Goal: Task Accomplishment & Management: Use online tool/utility

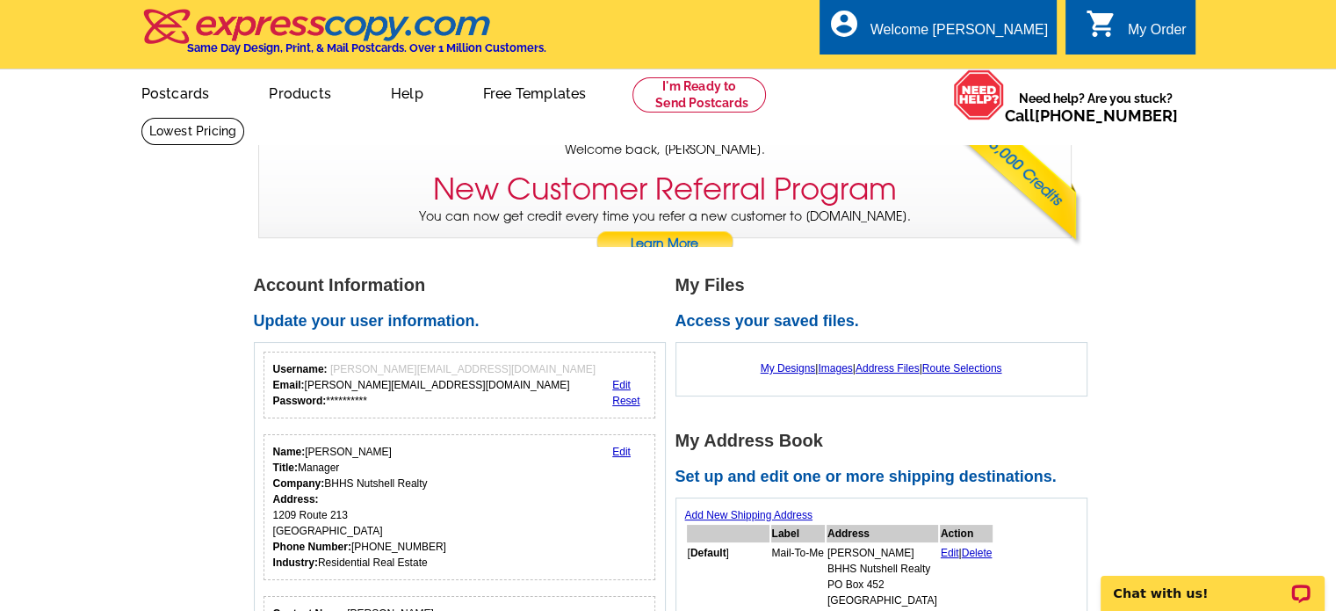
drag, startPoint x: 1349, startPoint y: 77, endPoint x: 1349, endPoint y: 45, distance: 32.5
click at [780, 370] on link "My Designs" at bounding box center [788, 368] width 55 height 12
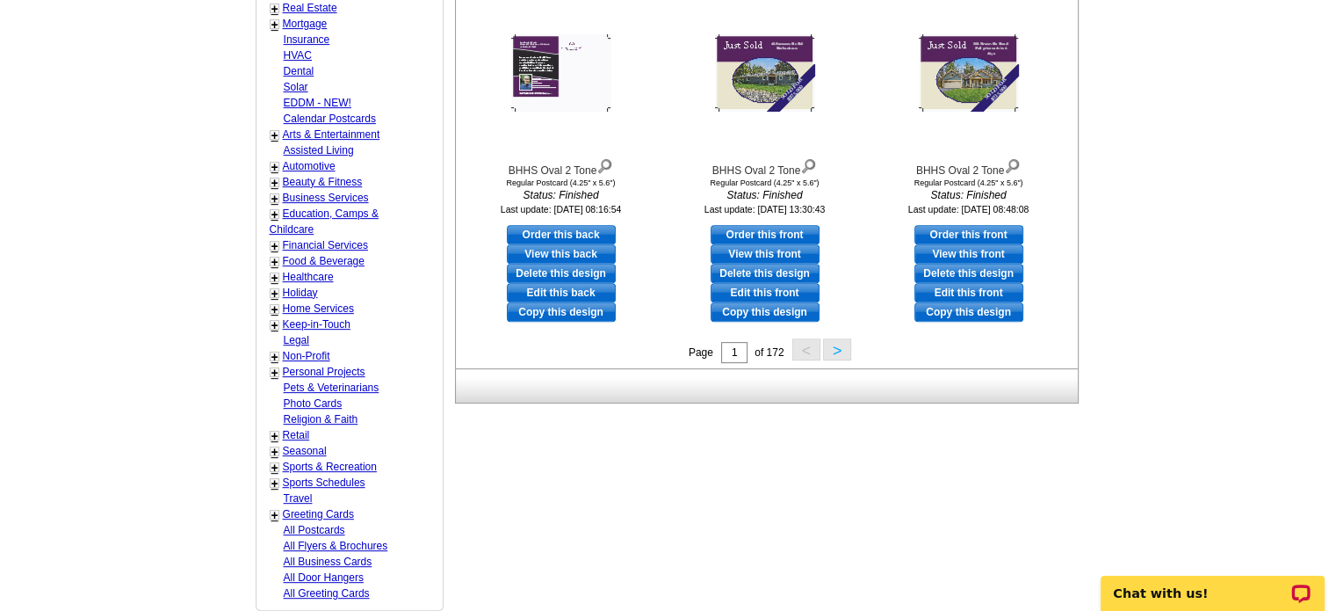
scroll to position [729, 0]
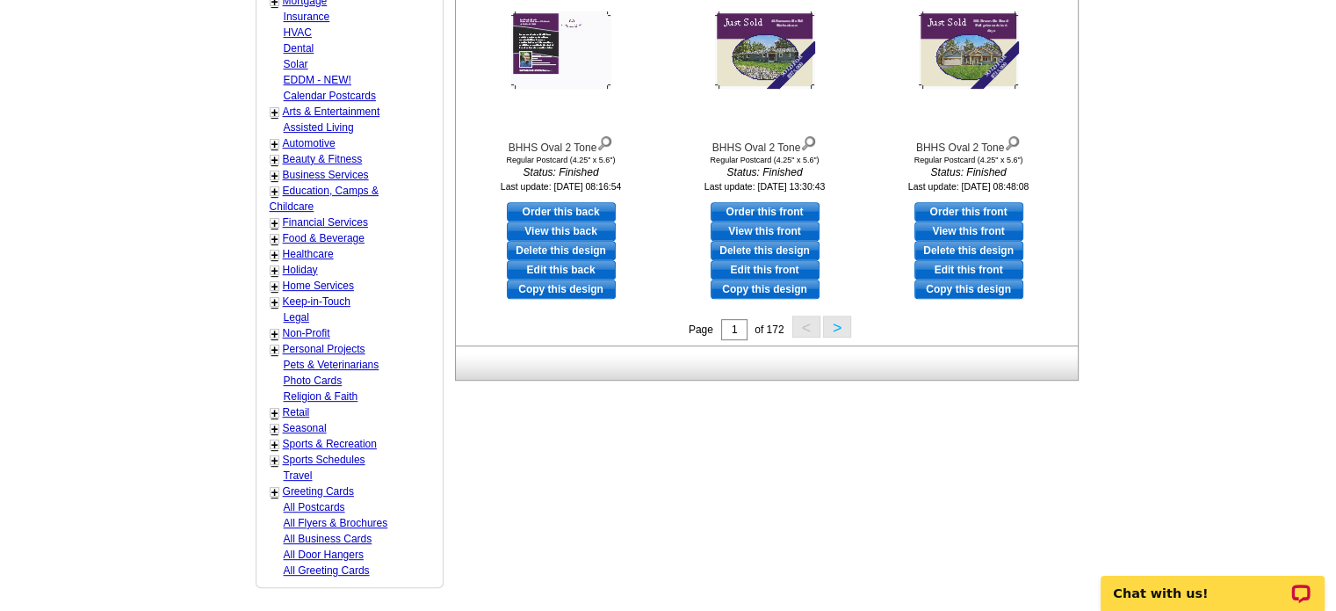
click at [833, 326] on button ">" at bounding box center [837, 326] width 28 height 22
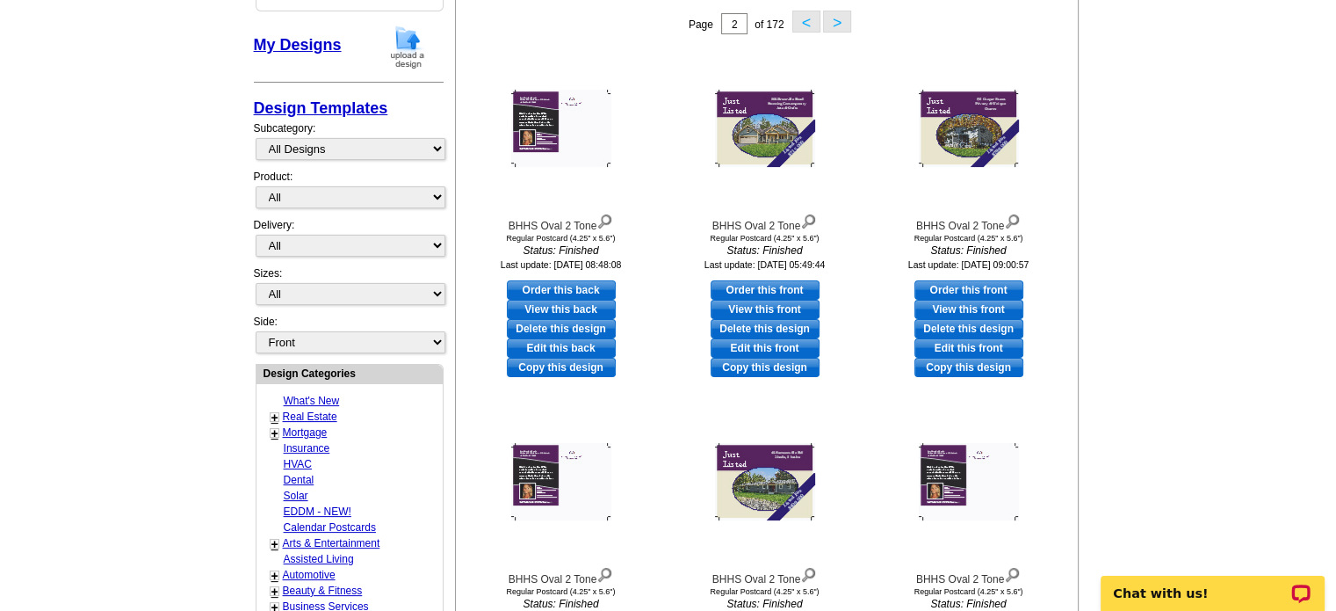
scroll to position [300, 0]
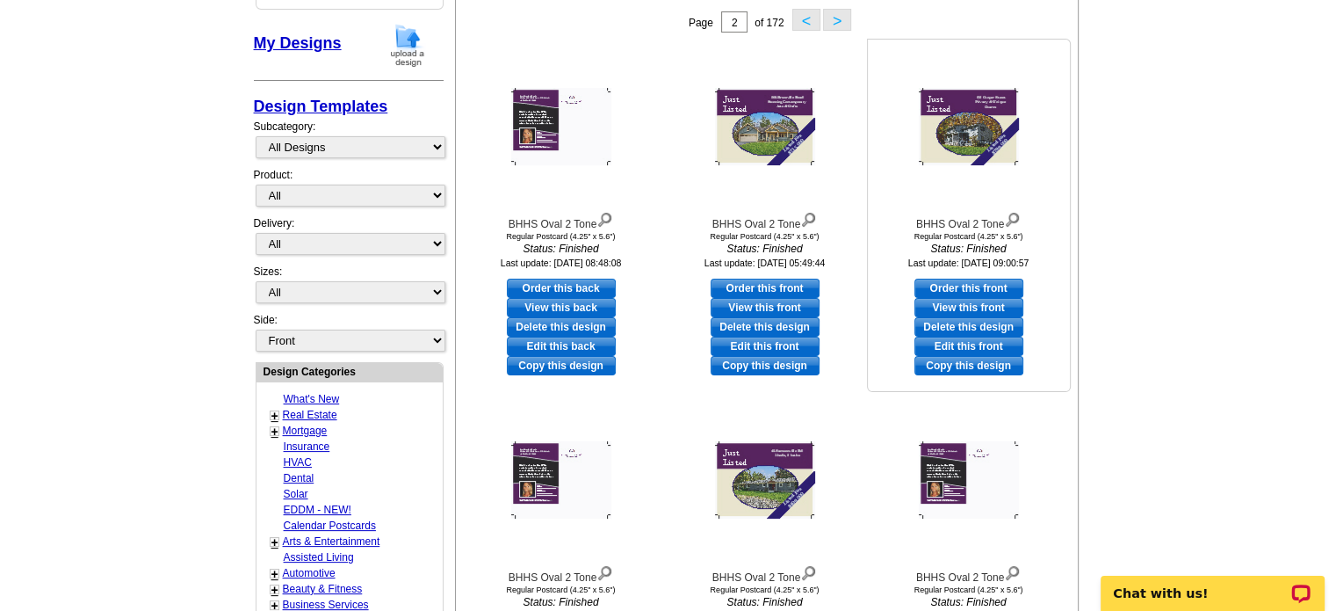
click at [959, 347] on link "Edit this front" at bounding box center [969, 346] width 109 height 19
select select "1"
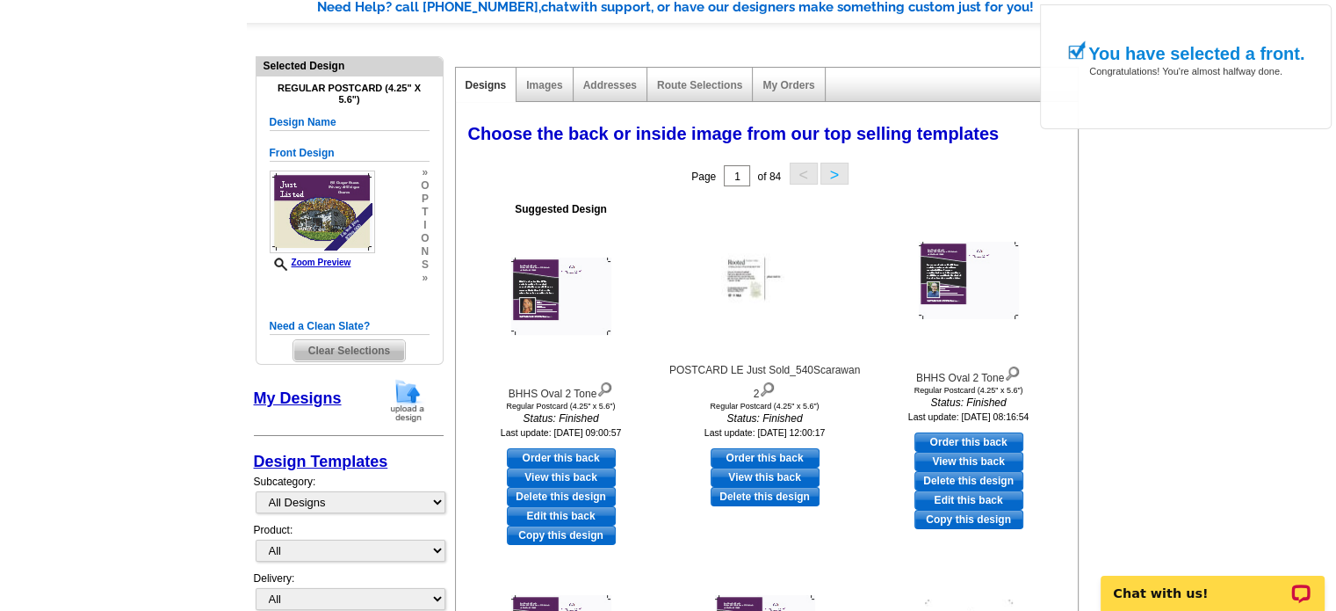
scroll to position [191, 0]
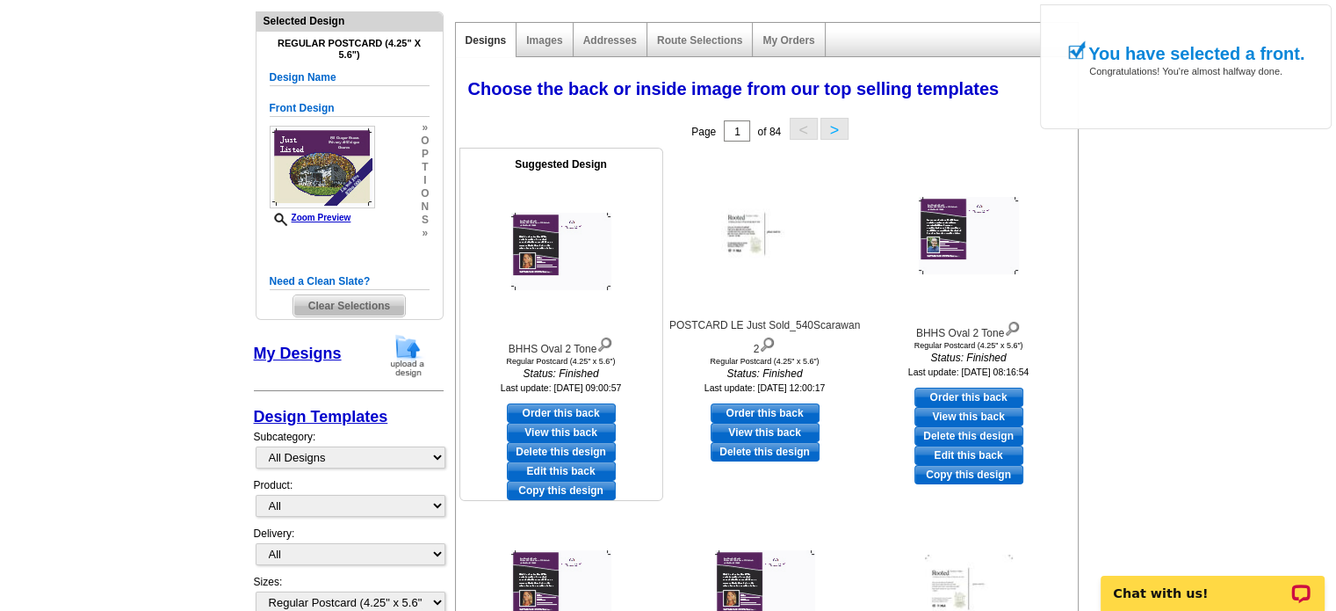
click at [582, 469] on link "Edit this back" at bounding box center [561, 470] width 109 height 19
select select "front"
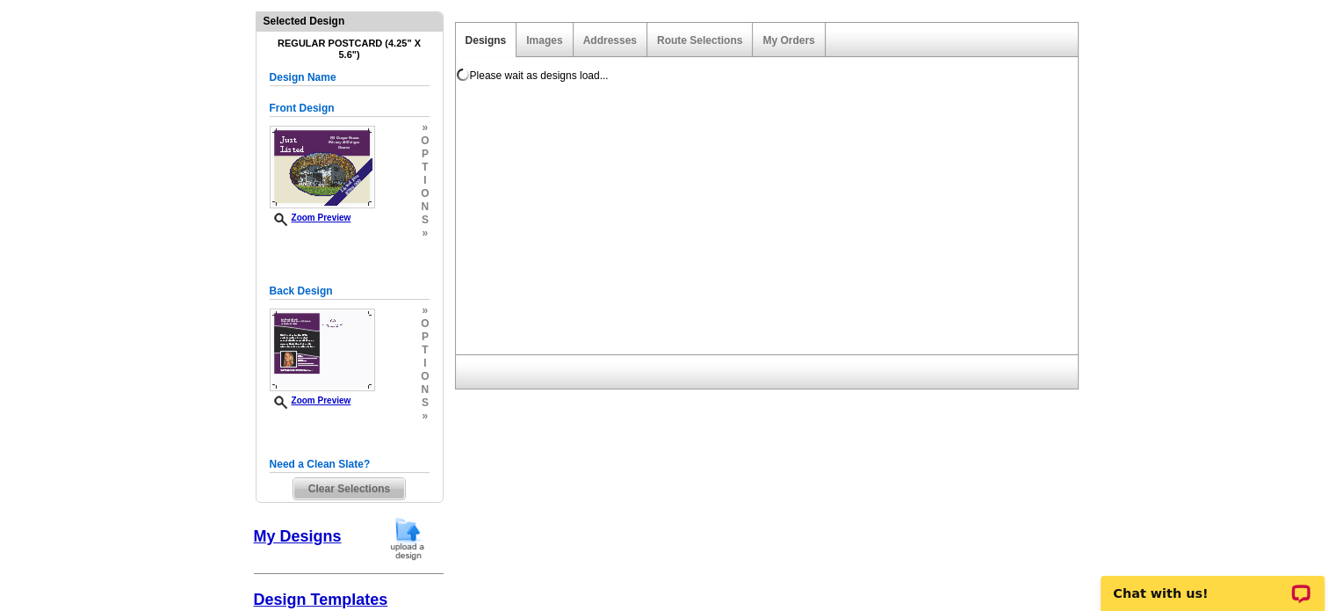
scroll to position [0, 0]
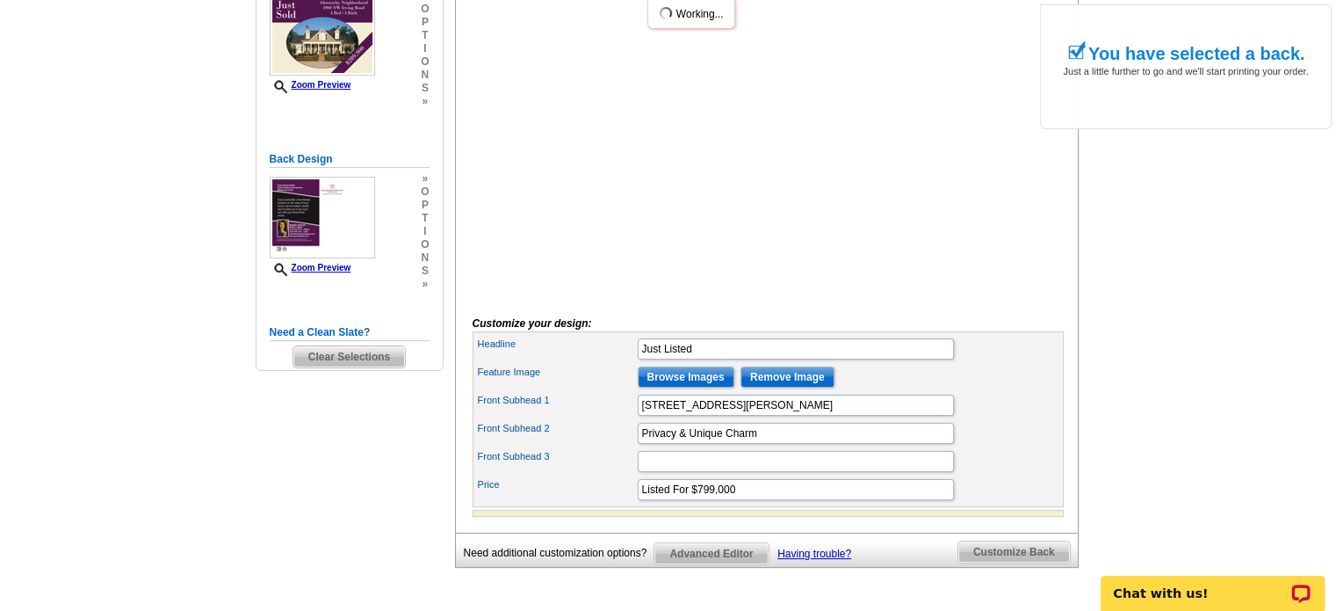
scroll to position [366, 0]
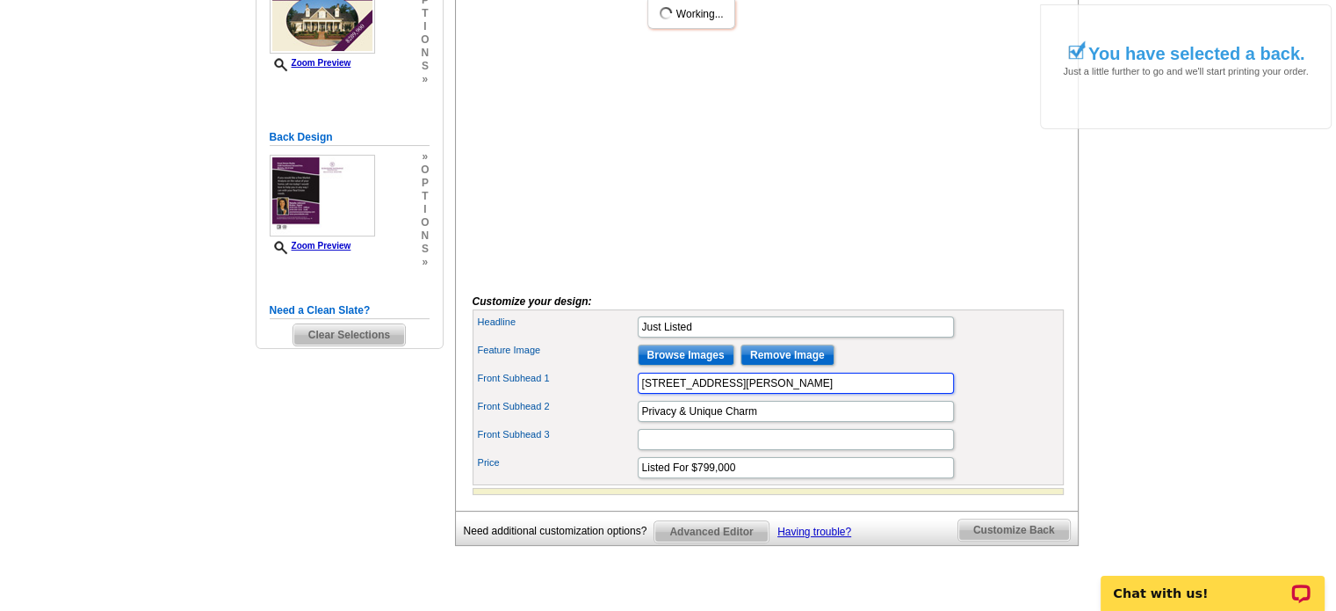
click at [834, 394] on input "192 Cooper Street" at bounding box center [796, 383] width 316 height 21
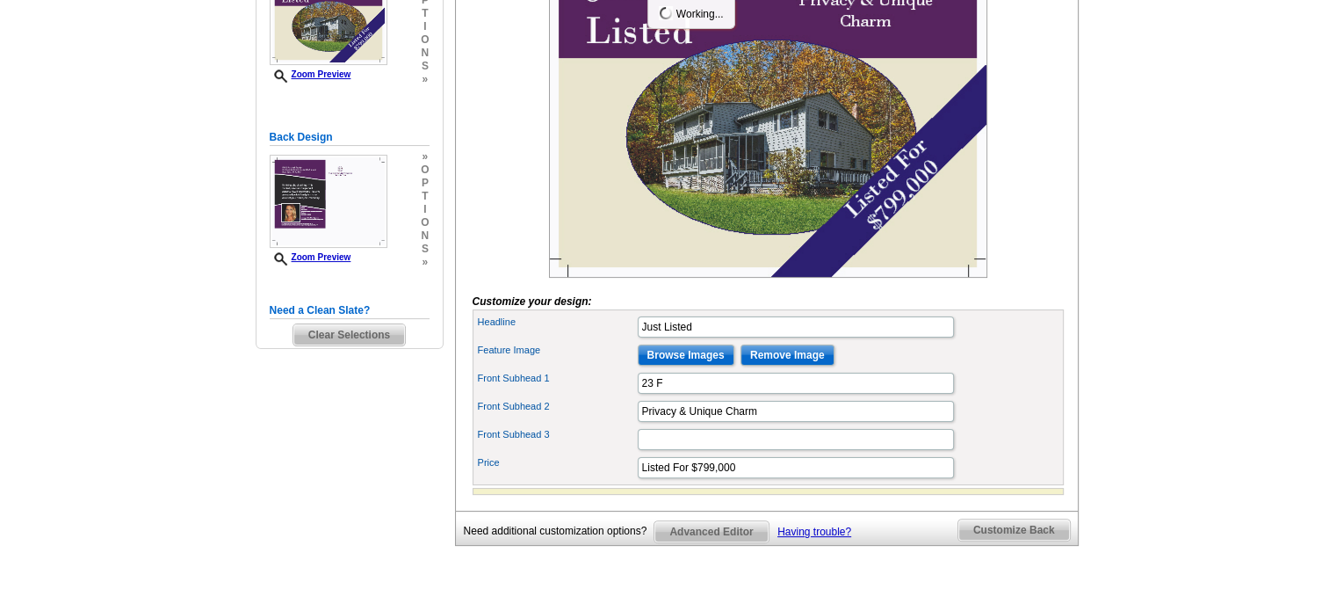
scroll to position [0, 0]
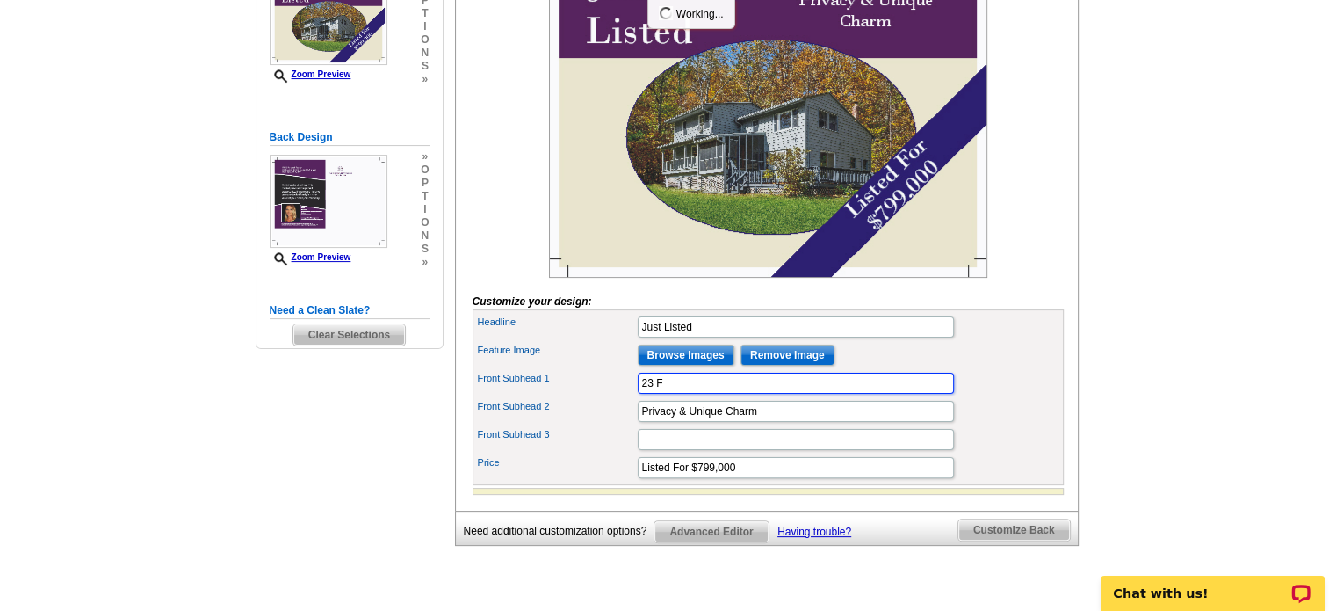
click at [773, 394] on input "23 F" at bounding box center [796, 383] width 316 height 21
type input "23 Fire House Rad"
click at [716, 478] on input "Listed For $799,000" at bounding box center [796, 467] width 316 height 21
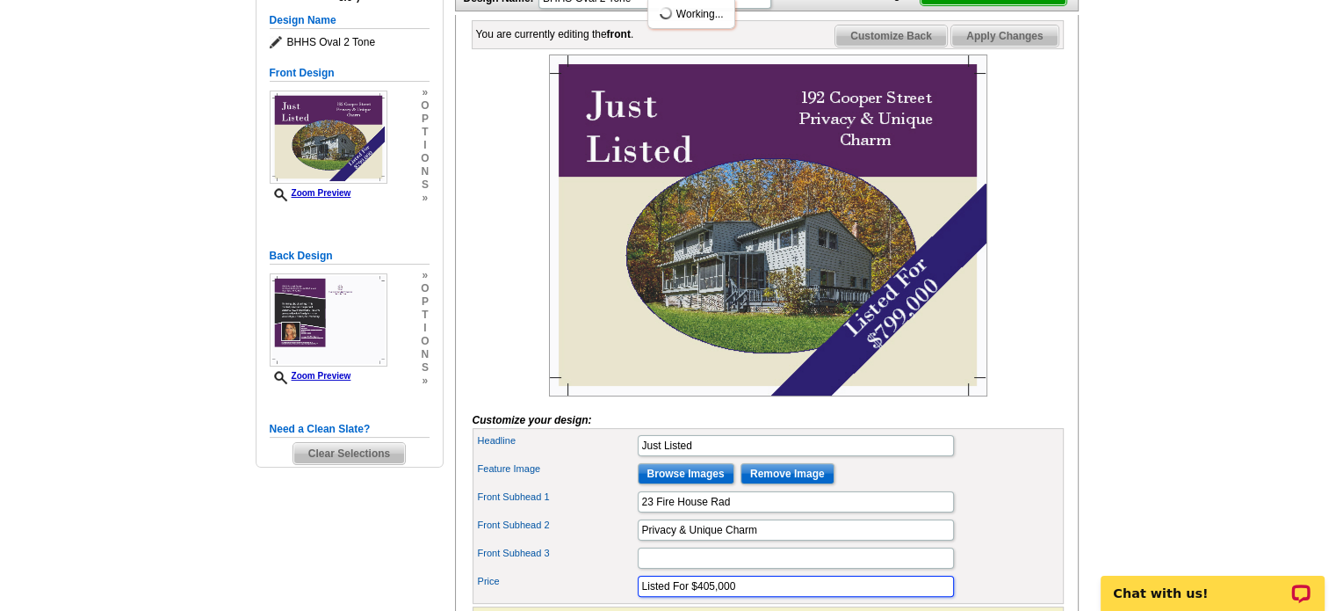
scroll to position [279, 0]
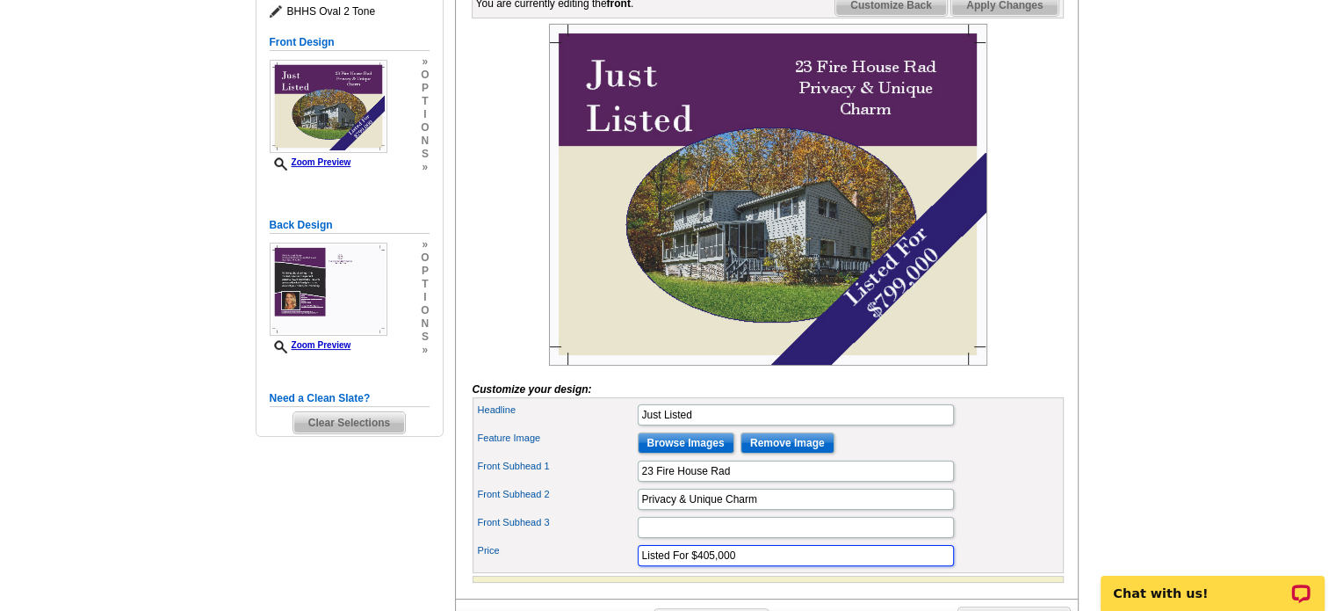
type input "Listed For $405,000"
click at [691, 453] on input "Browse Images" at bounding box center [686, 442] width 97 height 21
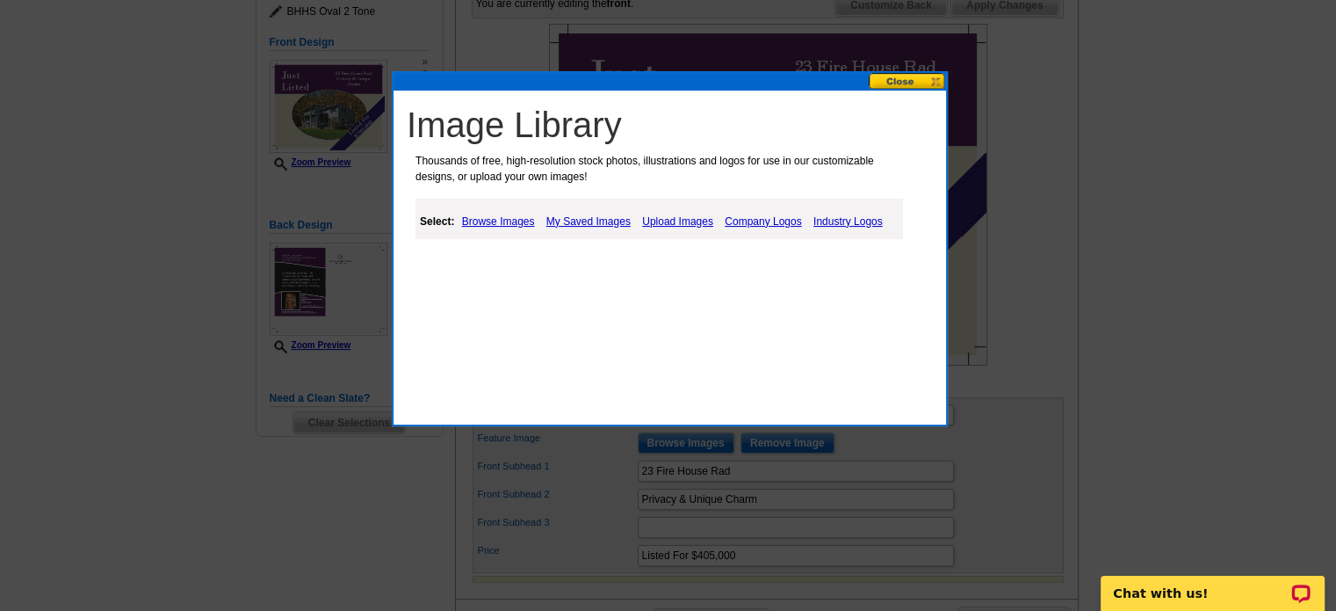
click at [492, 225] on link "Browse Images" at bounding box center [499, 221] width 82 height 21
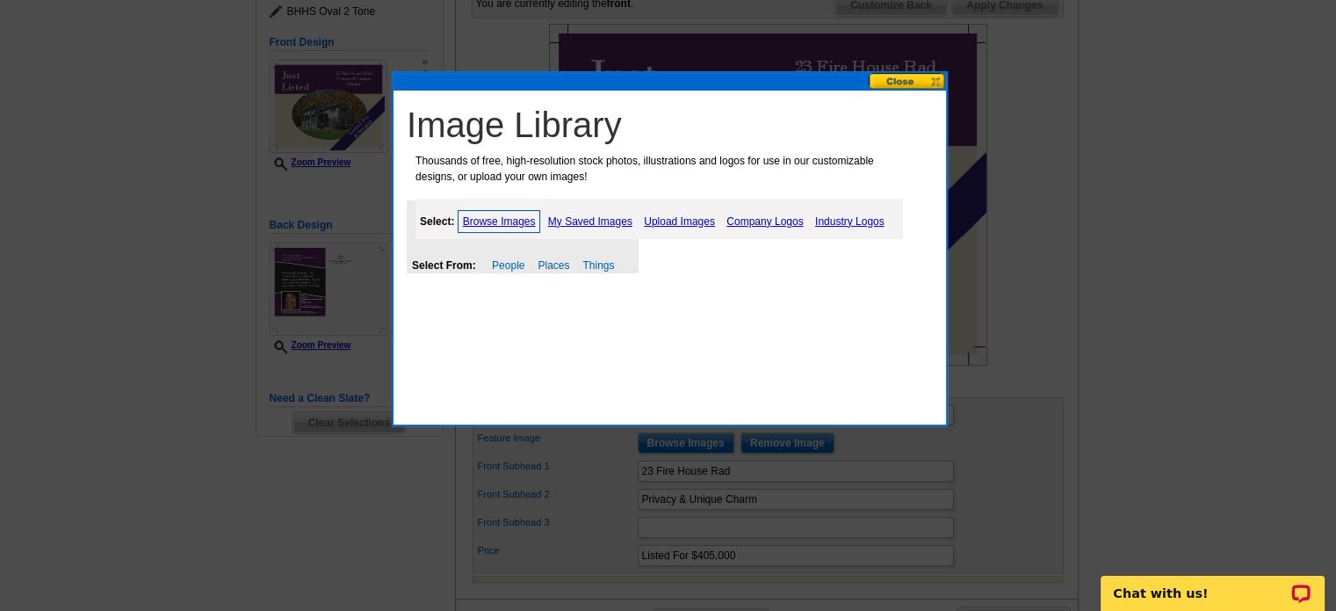
click at [663, 220] on link "Upload Images" at bounding box center [680, 221] width 80 height 21
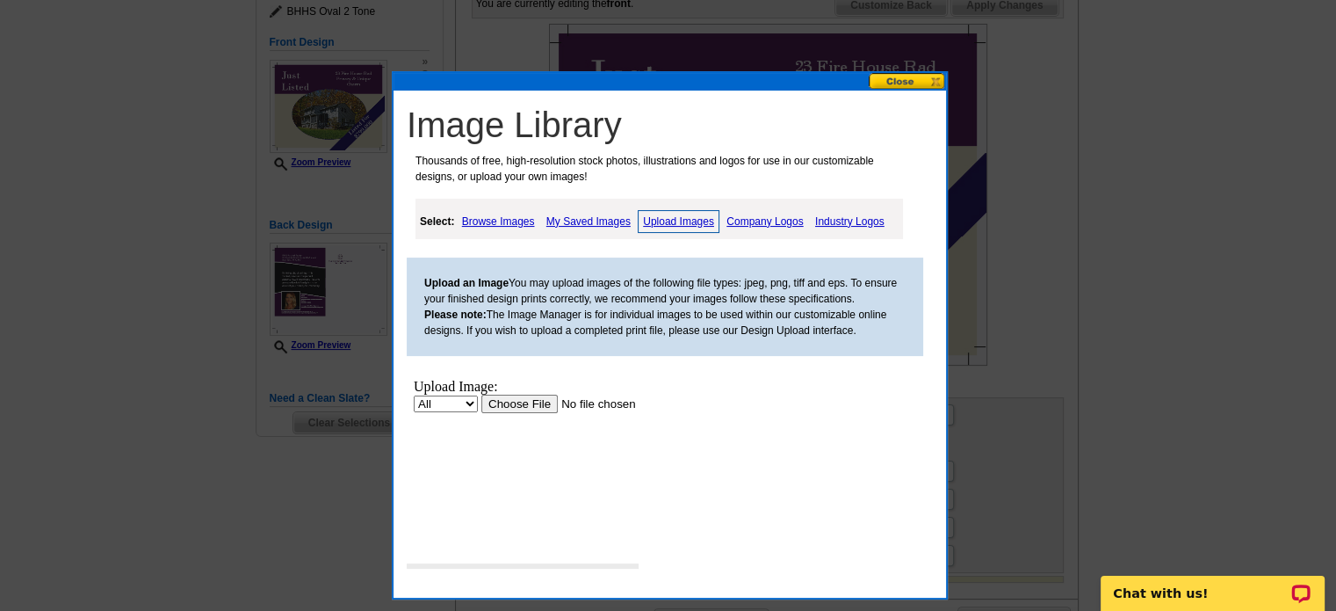
scroll to position [0, 0]
click at [507, 395] on input "file" at bounding box center [593, 403] width 222 height 18
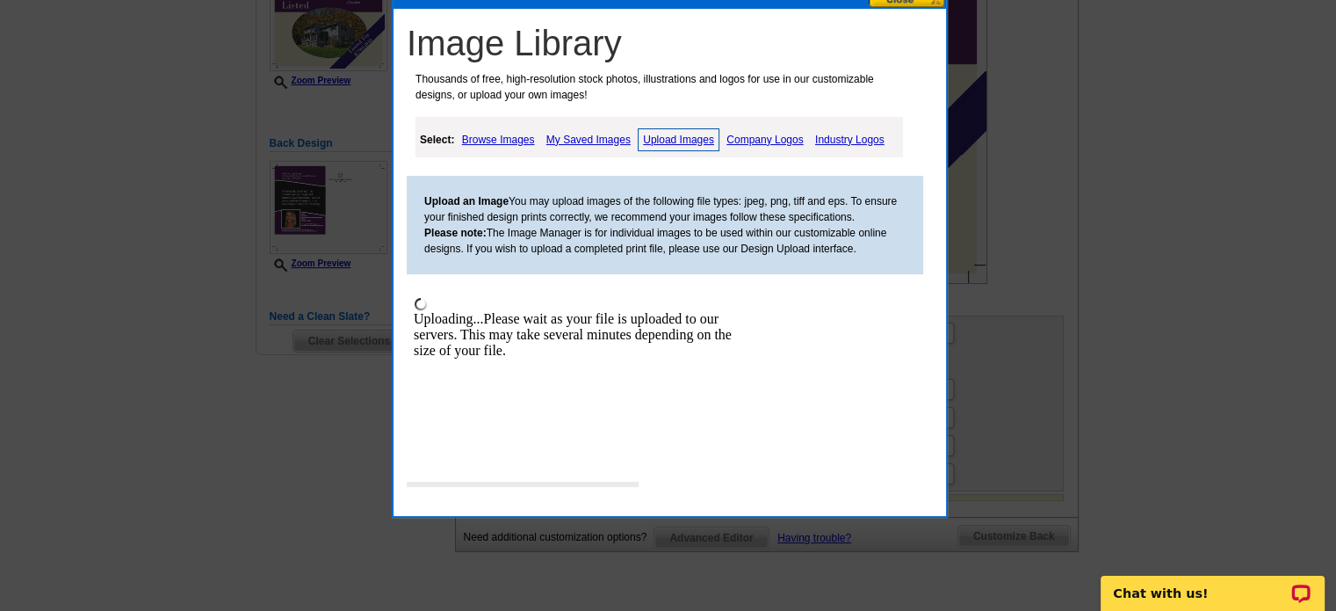
scroll to position [369, 0]
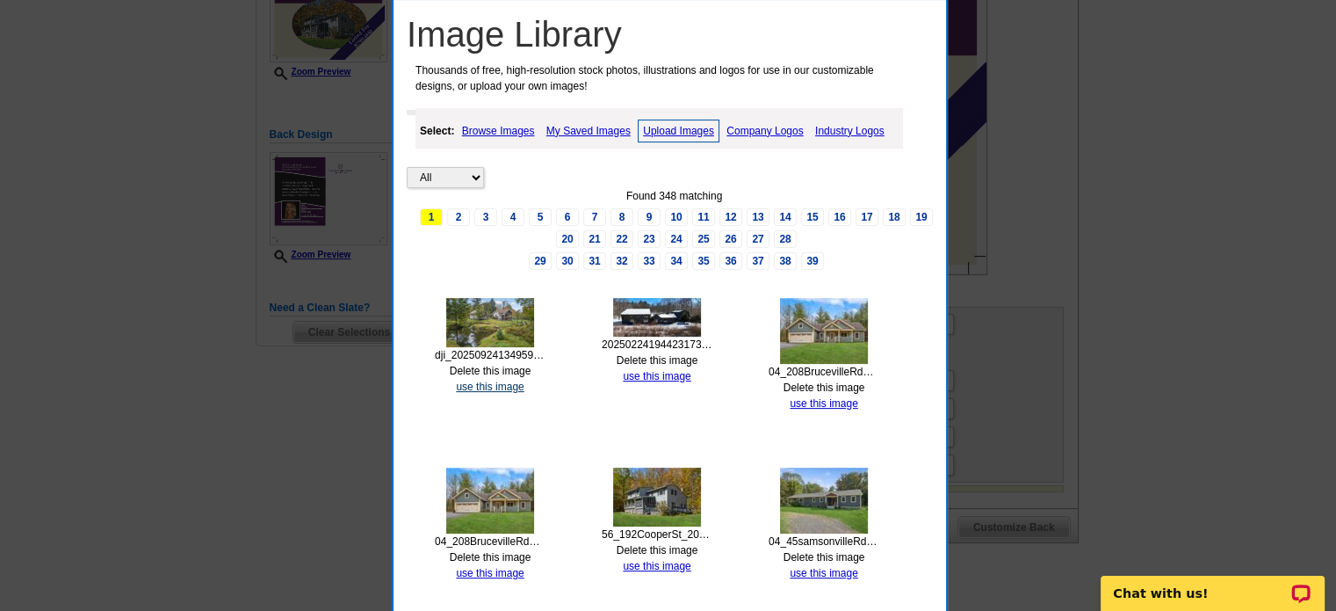
click at [506, 386] on link "use this image" at bounding box center [490, 386] width 68 height 12
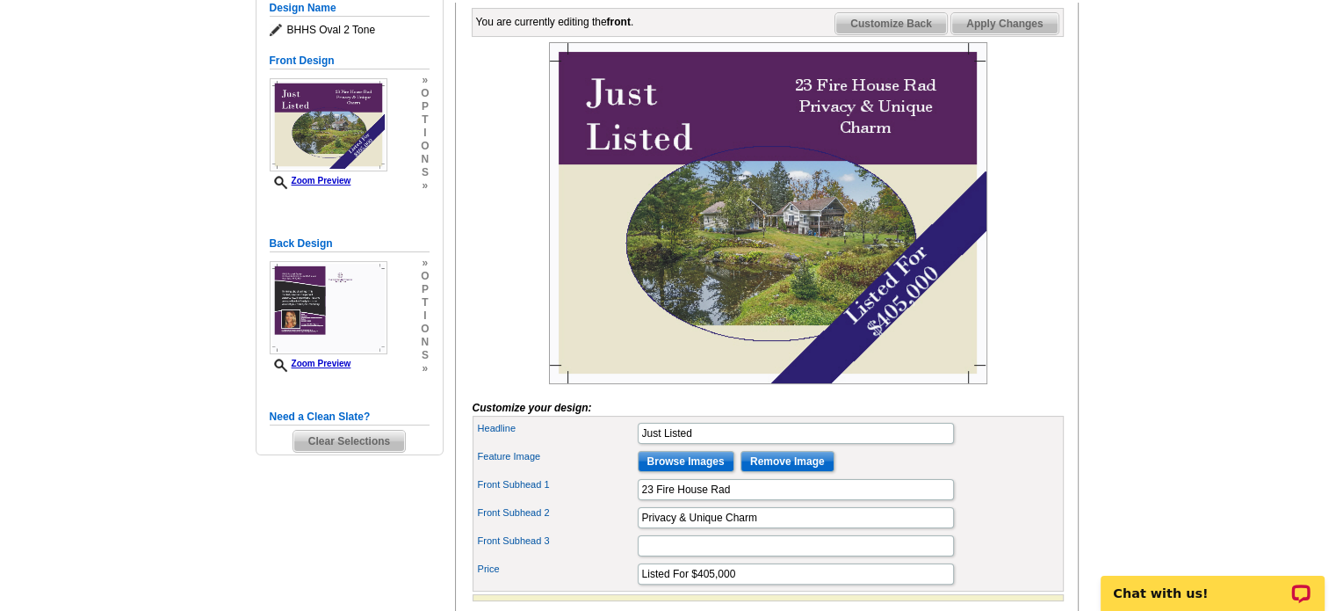
scroll to position [248, 0]
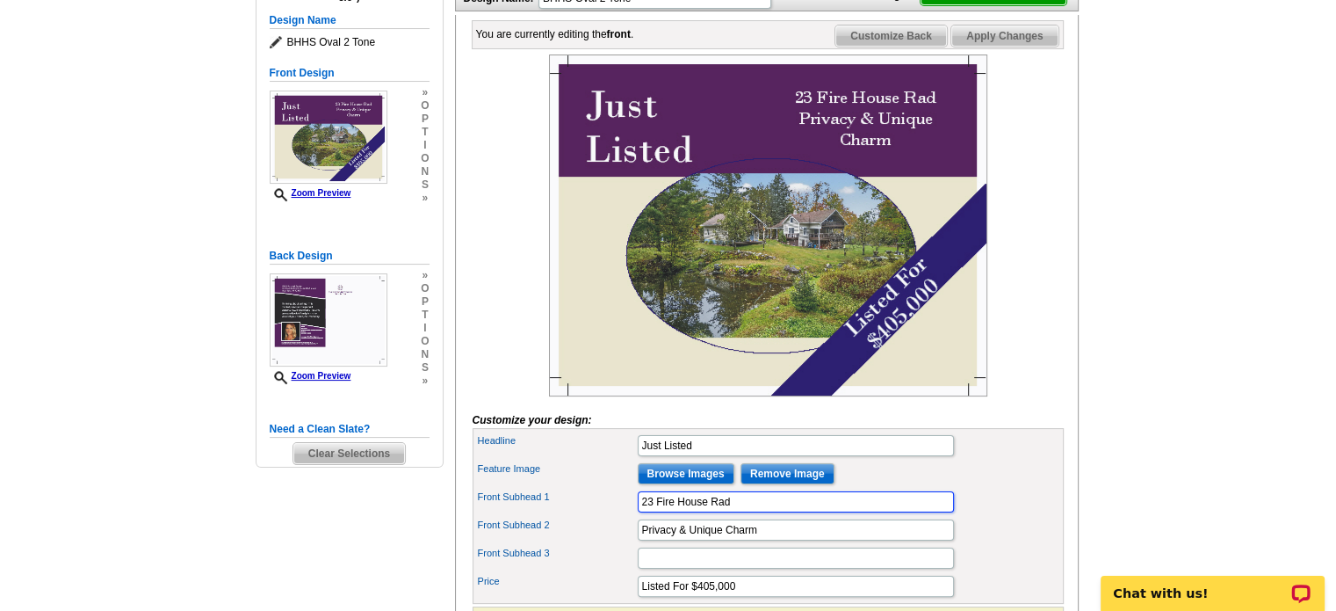
click at [749, 512] on input "23 Fire House Rad" at bounding box center [796, 501] width 316 height 21
type input "[STREET_ADDRESS]"
click at [1083, 467] on div "Need Help? call 800-260-5887, chat with support, or have our designers make som…" at bounding box center [669, 317] width 844 height 844
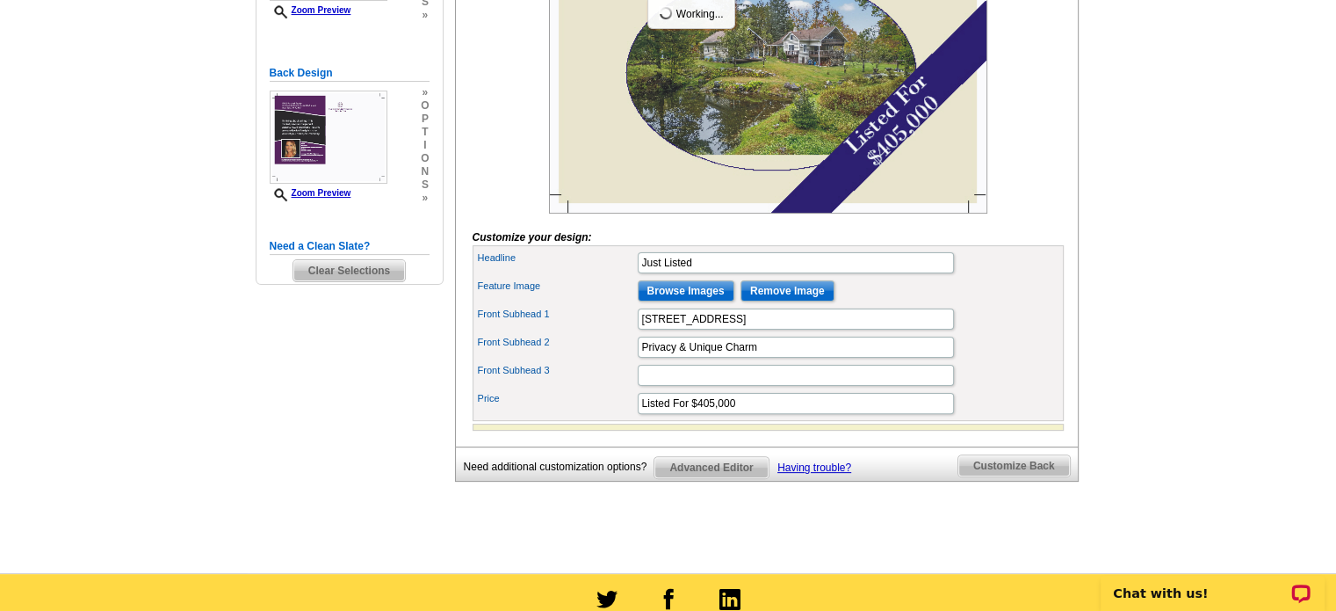
scroll to position [441, 0]
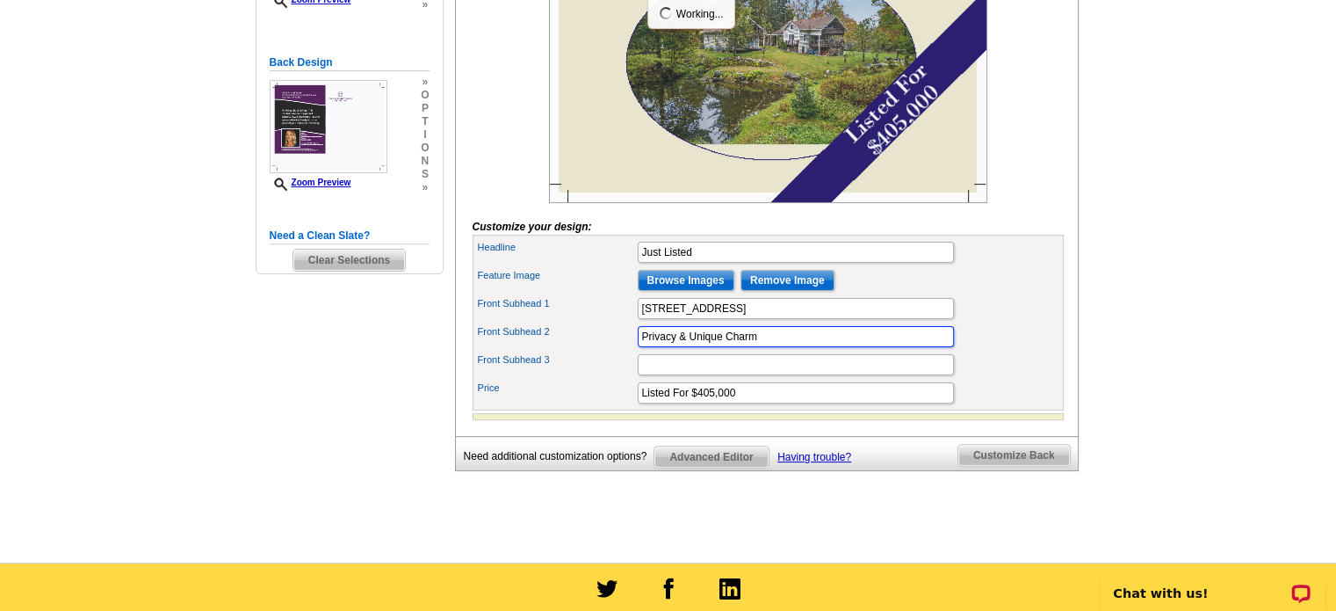
drag, startPoint x: 766, startPoint y: 361, endPoint x: 619, endPoint y: 375, distance: 148.3
click at [619, 351] on div "Front Subhead 2 Privacy & Unique Charm" at bounding box center [768, 336] width 584 height 28
type input "A"
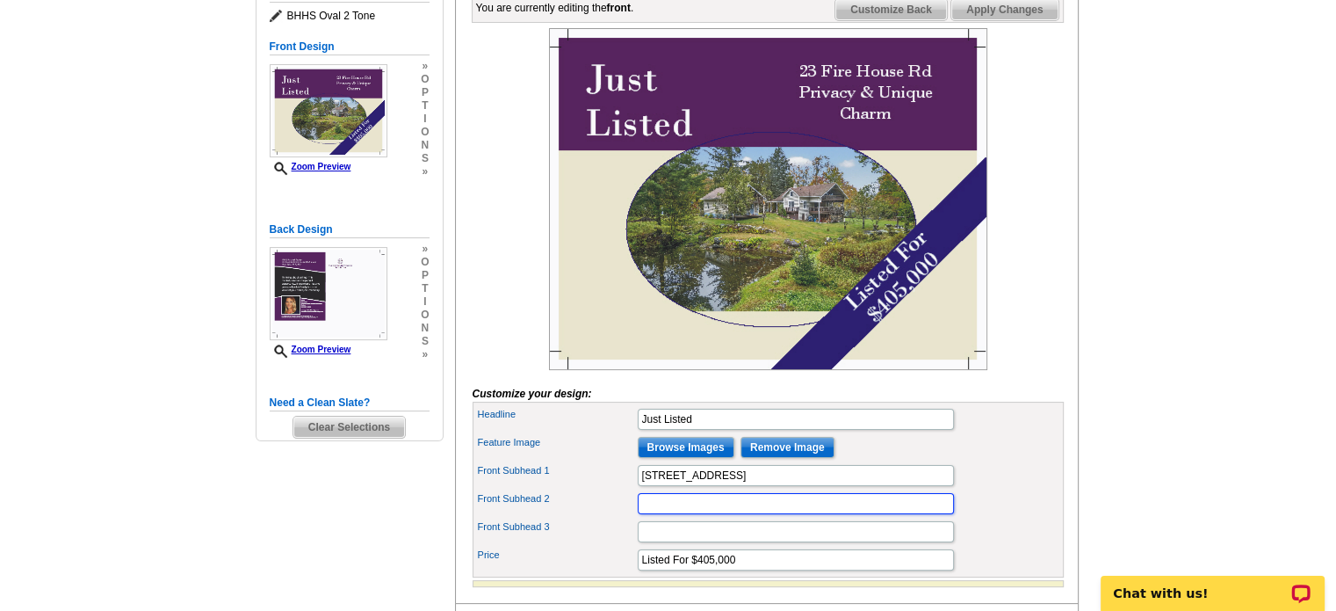
scroll to position [250, 0]
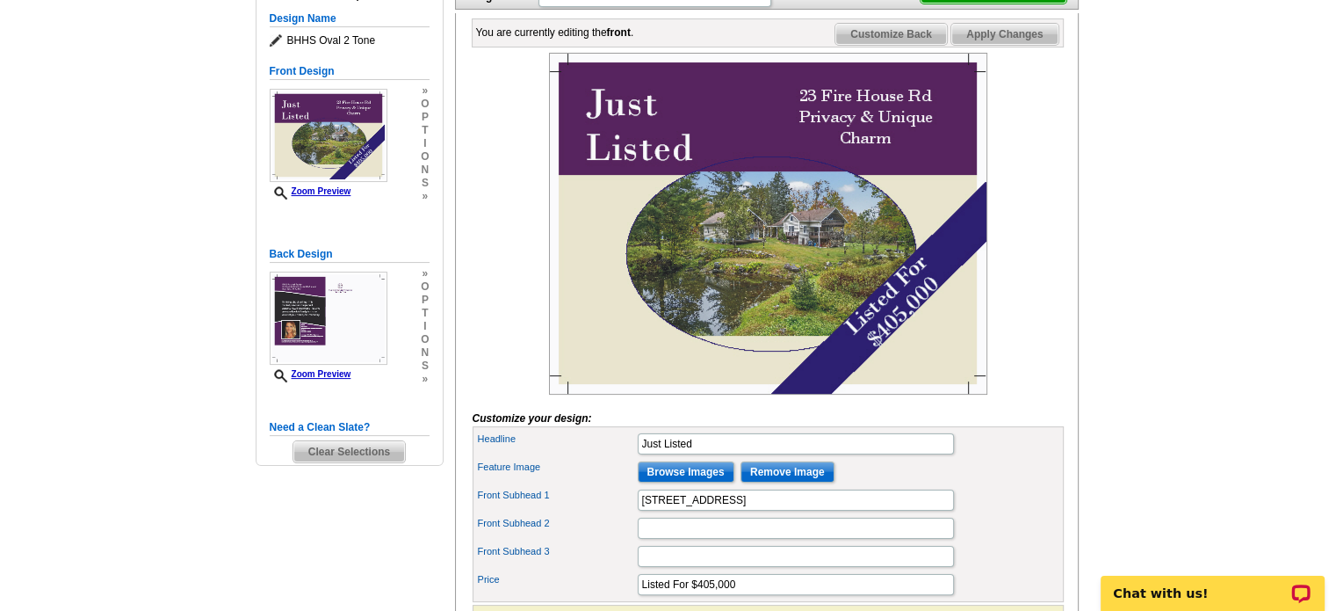
click at [1016, 458] on div "Headline Just Listed" at bounding box center [768, 444] width 584 height 28
click at [1079, 262] on div "Select Design Customize Delivery Options Printing Options You have selected a b…" at bounding box center [766, 312] width 631 height 741
click at [704, 567] on input "Front Subhead 3" at bounding box center [796, 556] width 316 height 21
click at [210, 554] on main "Need Help? call [PHONE_NUMBER], chat with support, or have our designers make s…" at bounding box center [668, 310] width 1336 height 887
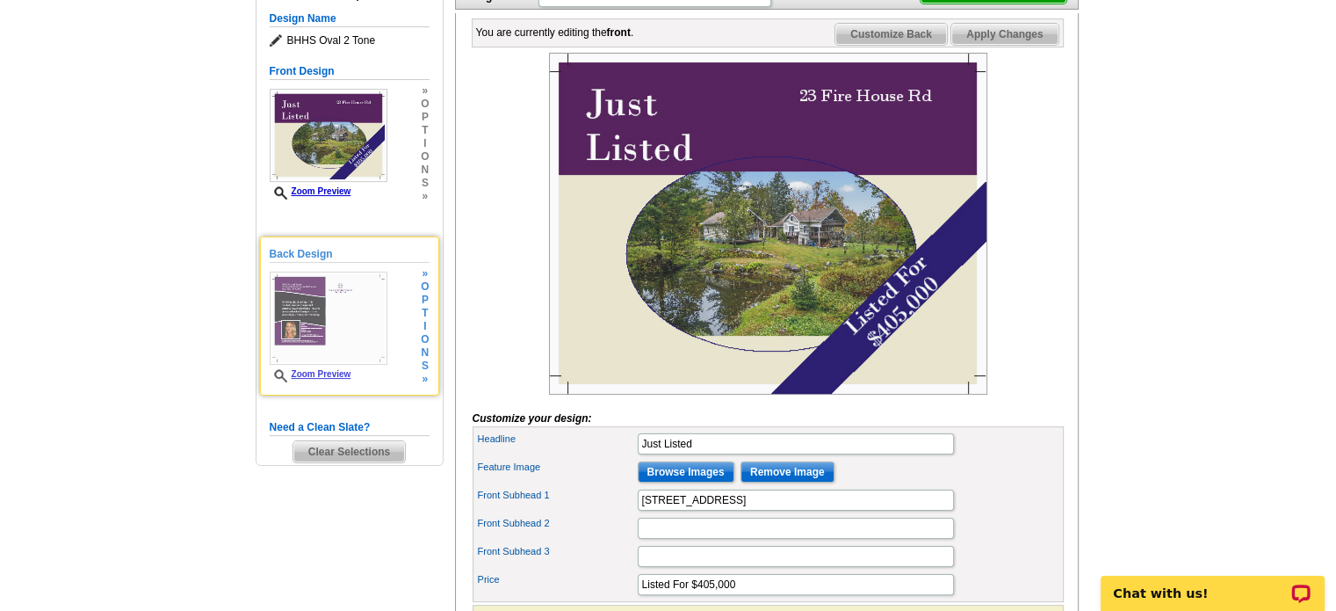
click at [423, 288] on span "o" at bounding box center [425, 286] width 8 height 13
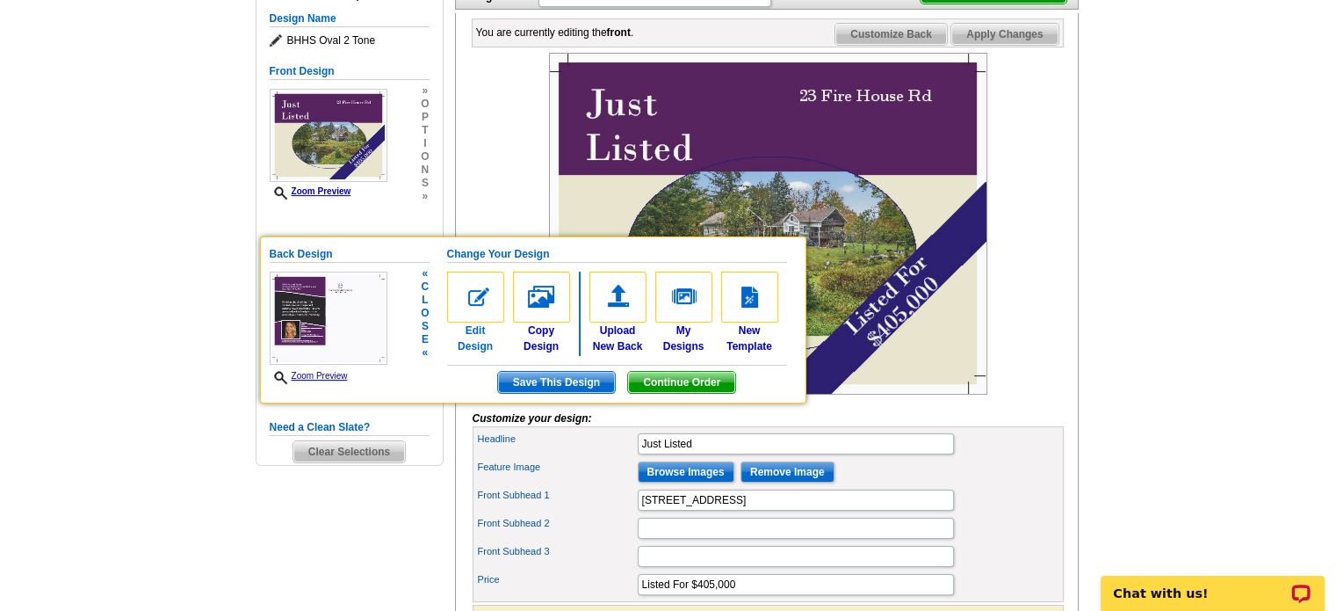
click at [470, 296] on img at bounding box center [475, 297] width 57 height 51
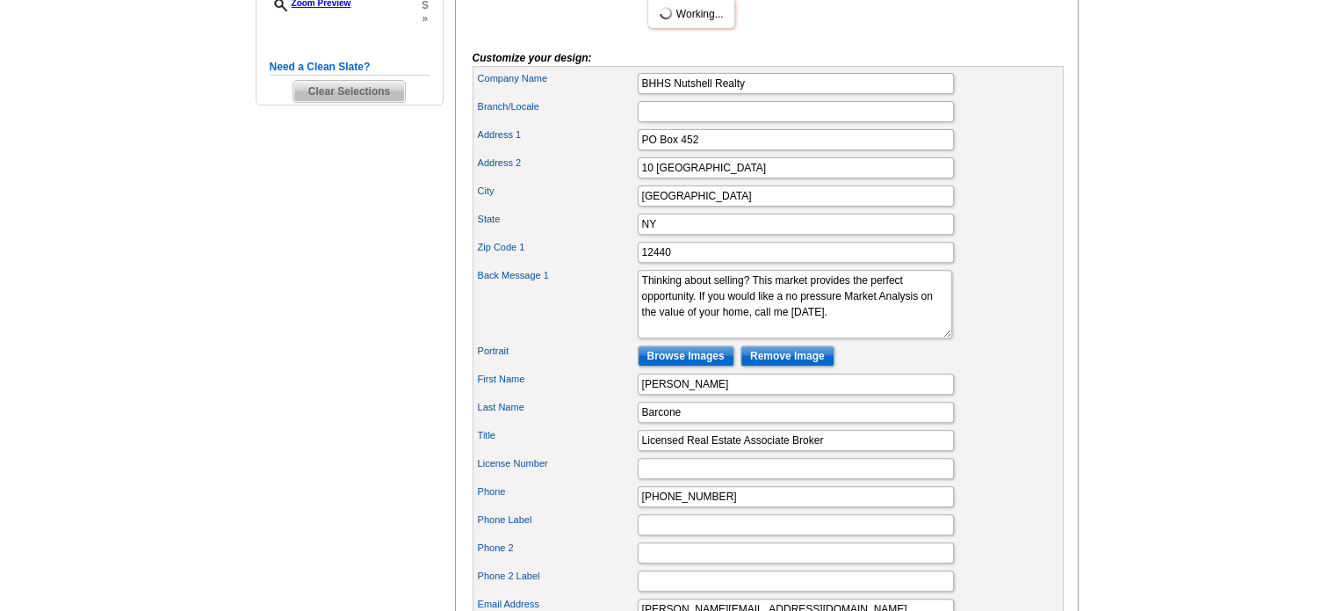
drag, startPoint x: 1348, startPoint y: 134, endPoint x: 1311, endPoint y: 325, distance: 194.2
click at [1311, 325] on html "Welcome back [PERSON_NAME] My Account Logout local_phone Same Day Design, Print…" at bounding box center [668, 314] width 1336 height 1848
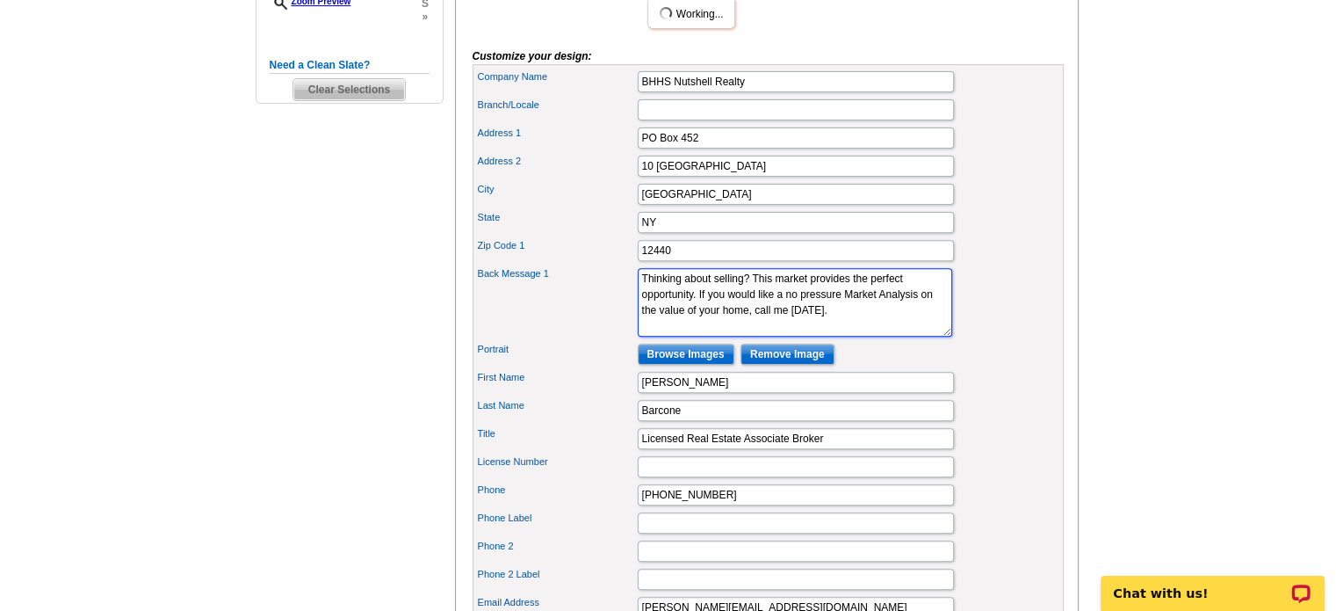
drag, startPoint x: 861, startPoint y: 338, endPoint x: 588, endPoint y: 287, distance: 278.0
click at [588, 287] on div "Company Name BHHS Nutshell Realty Branch/Locale Address 1 PO Box 452 Address 2 …" at bounding box center [768, 386] width 591 height 645
paste textarea "Pride of ownership in this 3 br, 2 bath home with 3 decks. The two-story garage…"
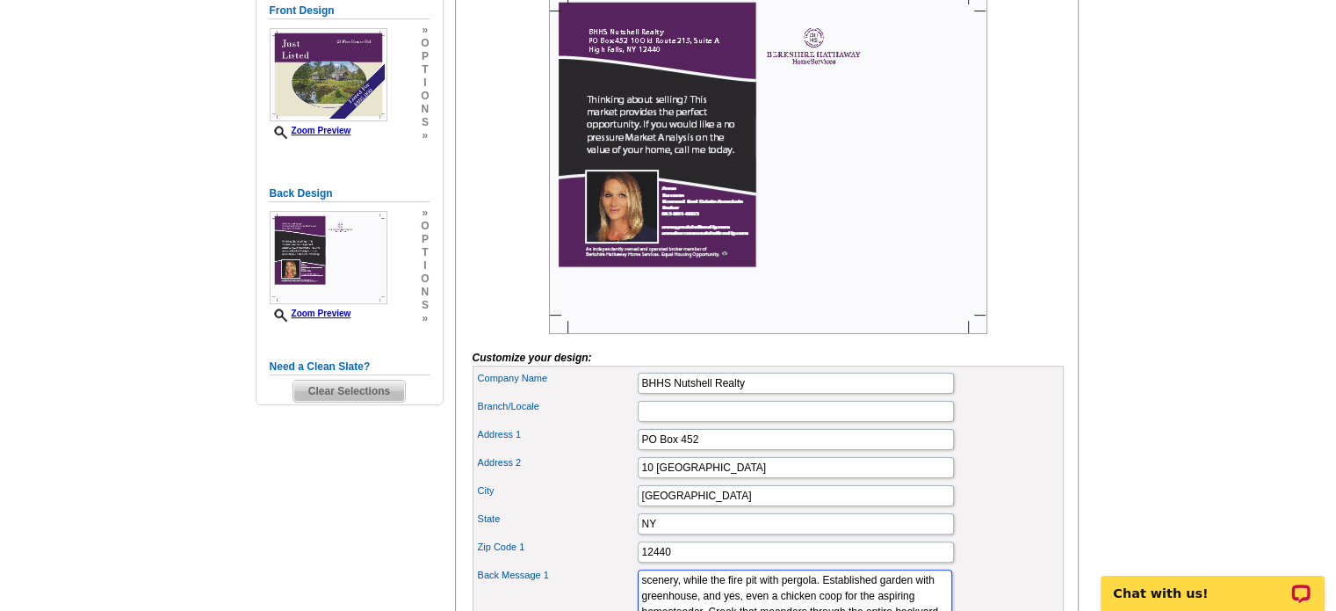
scroll to position [303, 0]
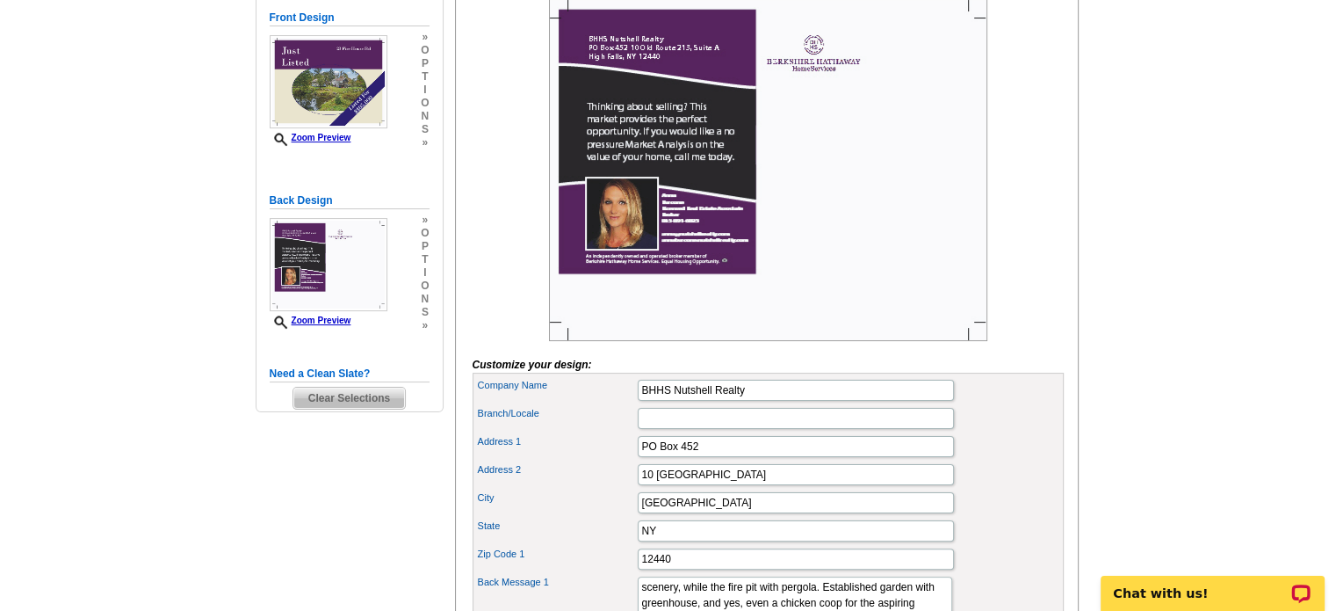
click at [1156, 382] on main "Need Help? call [PHONE_NUMBER], chat with support, or have our designers make s…" at bounding box center [668, 492] width 1336 height 1356
click at [684, 156] on img at bounding box center [768, 170] width 438 height 342
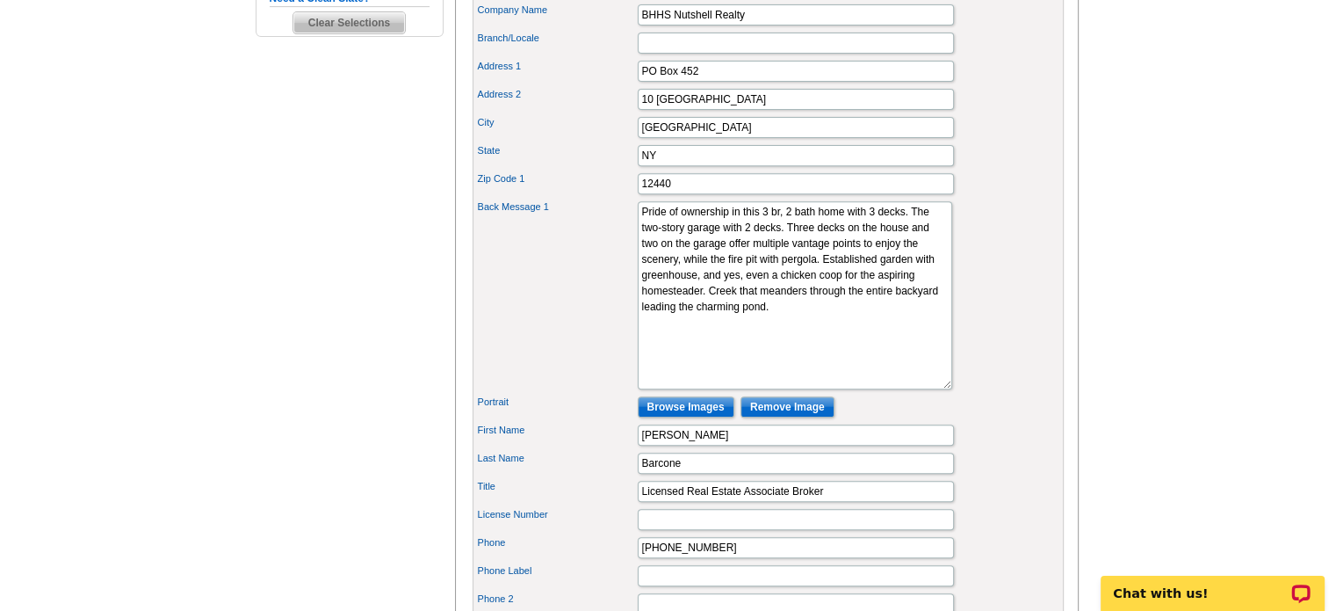
drag, startPoint x: 919, startPoint y: 293, endPoint x: 920, endPoint y: 416, distance: 123.0
click at [920, 389] on textarea "Thinking about selling? This market provides the perfect opportunity. If you wo…" at bounding box center [795, 295] width 315 height 188
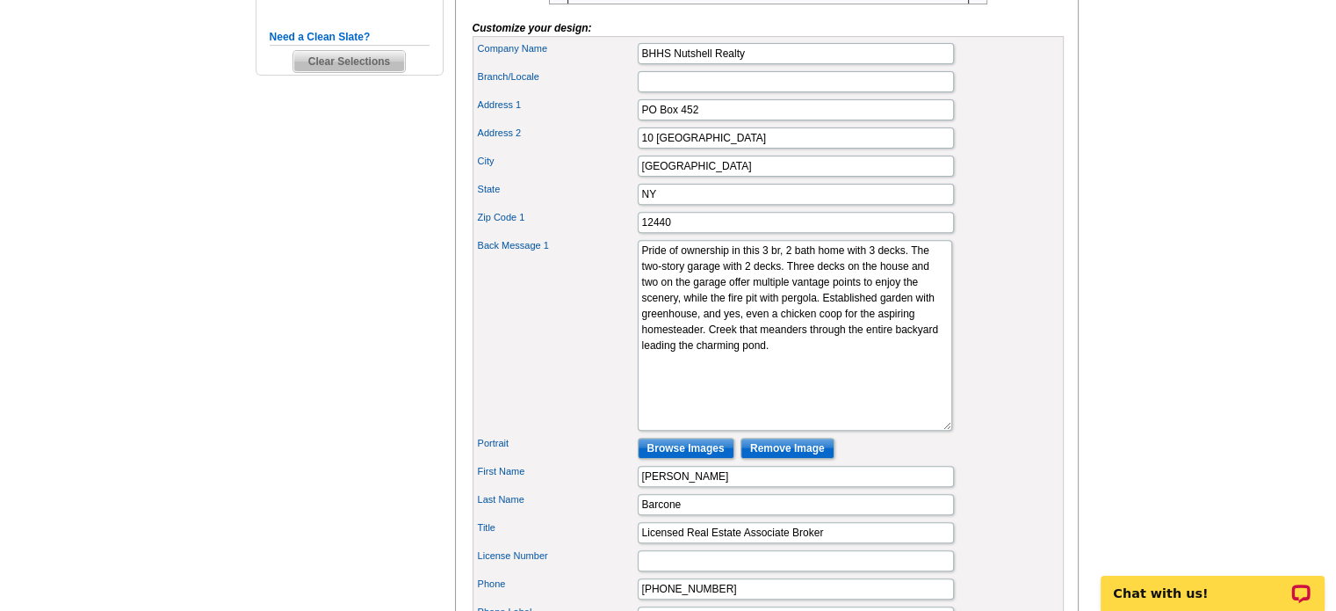
scroll to position [633, 0]
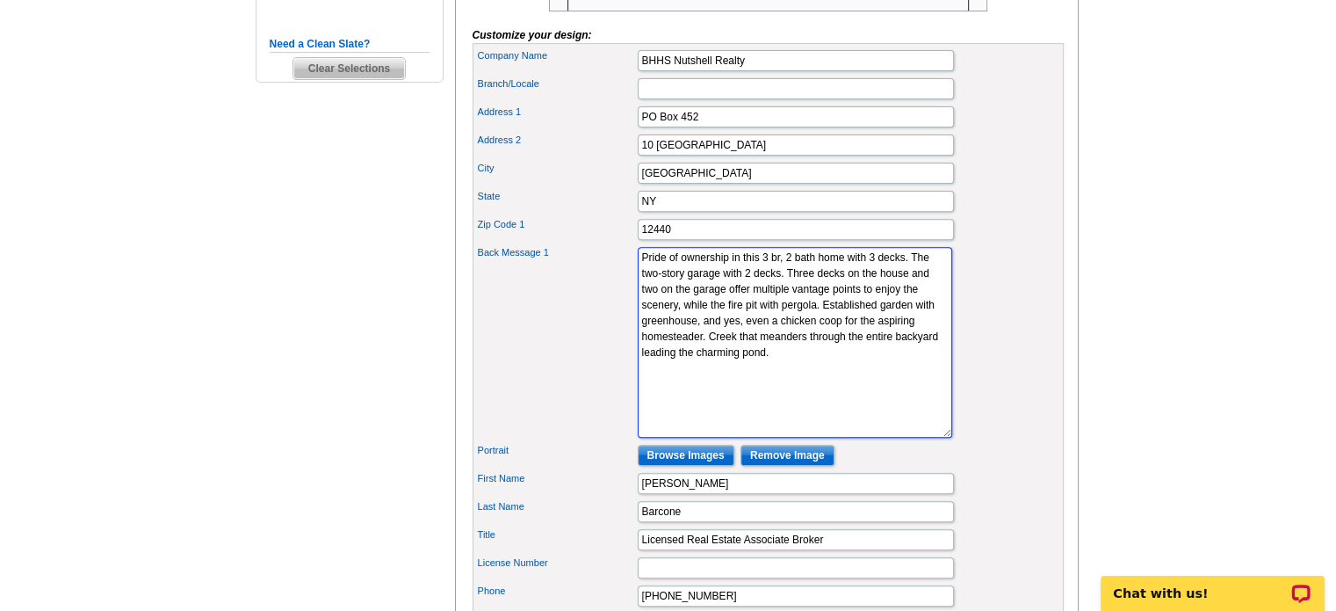
drag, startPoint x: 844, startPoint y: 361, endPoint x: 700, endPoint y: 367, distance: 143.4
click at [700, 367] on textarea "Thinking about selling? This market provides the perfect opportunity. If you wo…" at bounding box center [795, 342] width 315 height 191
drag, startPoint x: 703, startPoint y: 362, endPoint x: 807, endPoint y: 298, distance: 121.9
click at [807, 298] on textarea "Thinking about selling? This market provides the perfect opportunity. If you wo…" at bounding box center [795, 342] width 315 height 191
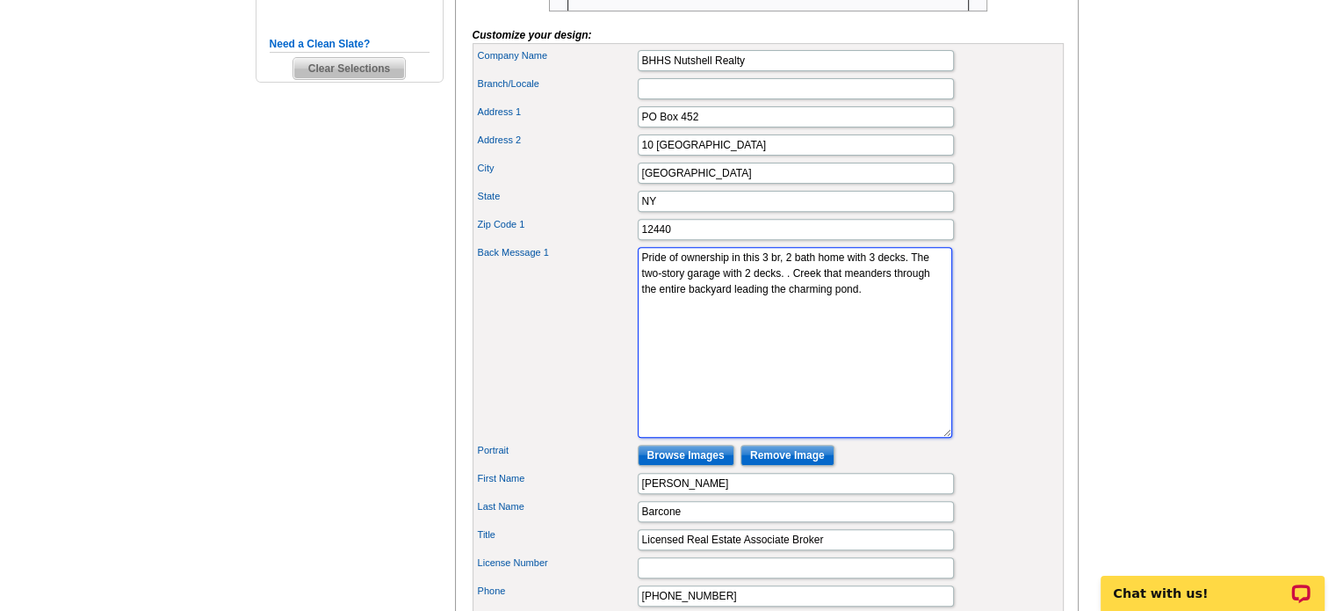
click at [867, 285] on textarea "Thinking about selling? This market provides the perfect opportunity. If you wo…" at bounding box center [795, 342] width 315 height 191
click at [705, 316] on textarea "Thinking about selling? This market provides the perfect opportunity. If you wo…" at bounding box center [795, 342] width 315 height 191
click at [851, 328] on textarea "Thinking about selling? This market provides the perfect opportunity. If you wo…" at bounding box center [795, 342] width 315 height 191
paste textarea "Three decks on the house and two on the garage offer multiple vantage points to…"
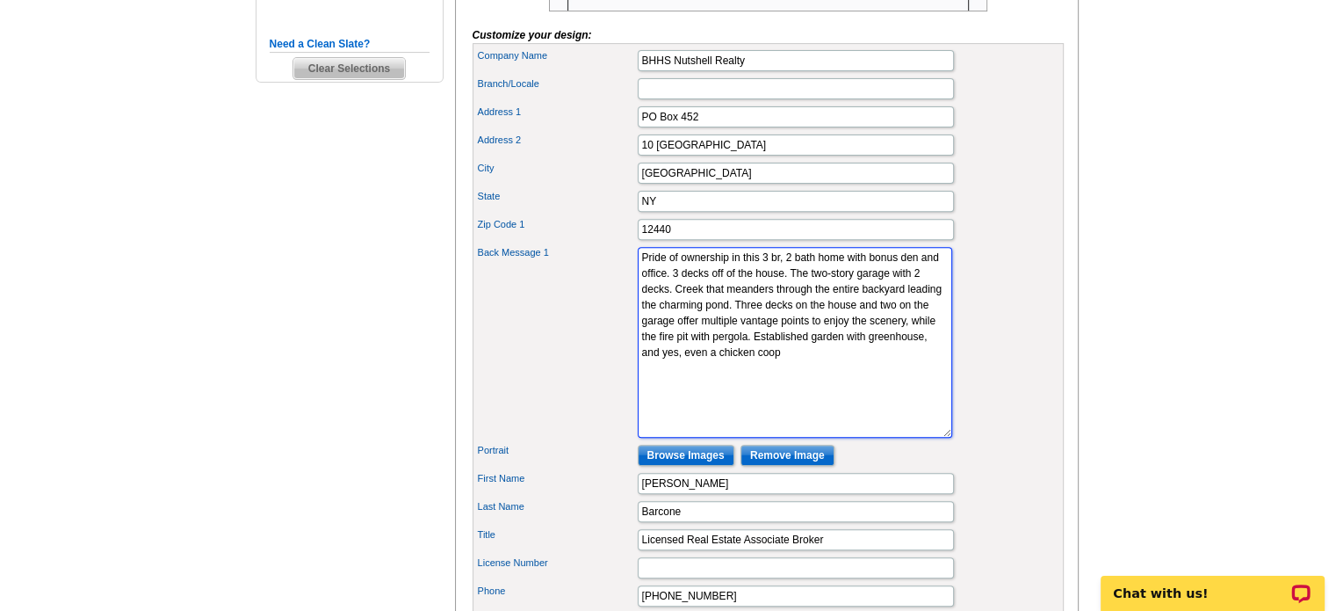
drag, startPoint x: 782, startPoint y: 361, endPoint x: 819, endPoint y: 326, distance: 51.0
click at [819, 326] on textarea "Thinking about selling? This market provides the perfect opportunity. If you wo…" at bounding box center [795, 342] width 315 height 191
click at [812, 354] on textarea "Thinking about selling? This market provides the perfect opportunity. If you wo…" at bounding box center [795, 342] width 315 height 191
drag, startPoint x: 894, startPoint y: 344, endPoint x: 839, endPoint y: 351, distance: 54.8
click at [839, 351] on textarea "Thinking about selling? This market provides the perfect opportunity. If you wo…" at bounding box center [795, 342] width 315 height 191
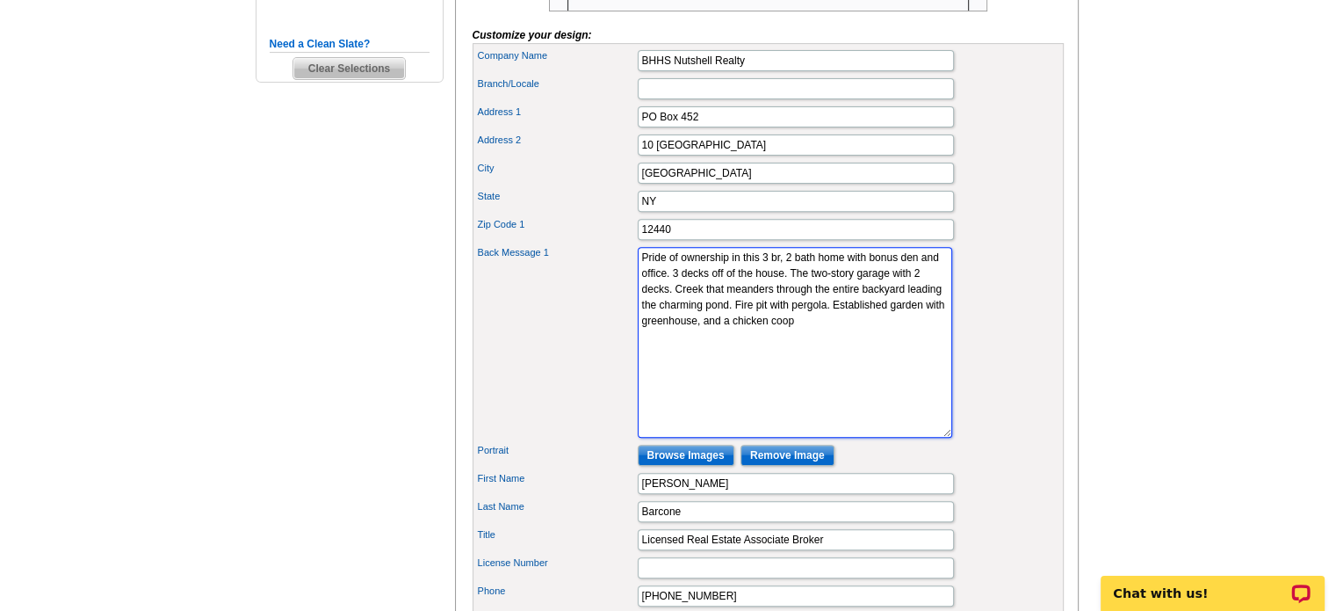
click at [772, 375] on textarea "Thinking about selling? This market provides the perfect opportunity. If you wo…" at bounding box center [795, 342] width 315 height 191
click at [911, 349] on textarea "Thinking about selling? This market provides the perfect opportunity. If you wo…" at bounding box center [795, 342] width 315 height 191
click at [913, 304] on textarea "Thinking about selling? This market provides the perfect opportunity. If you wo…" at bounding box center [795, 342] width 315 height 191
click at [655, 316] on textarea "Thinking about selling? This market provides the perfect opportunity. If you wo…" at bounding box center [795, 342] width 315 height 191
click at [660, 316] on textarea "Thinking about selling? This market provides the perfect opportunity. If you wo…" at bounding box center [795, 342] width 315 height 191
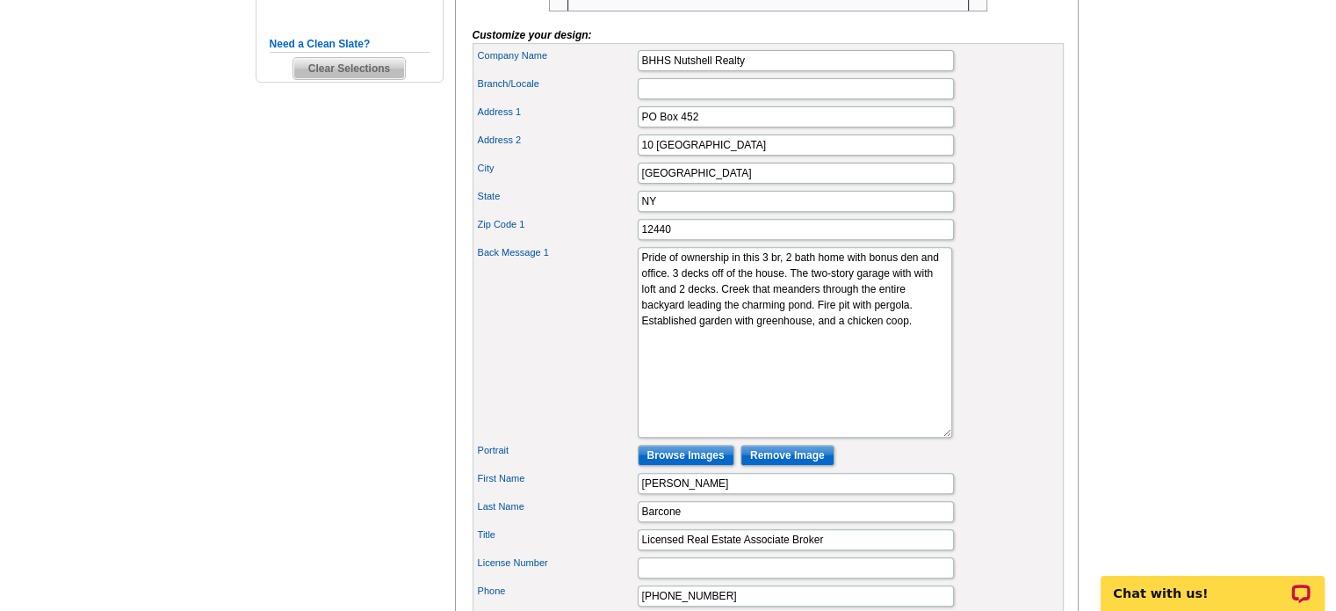
click at [1030, 347] on div "Back Message 1 Thinking about selling? This market provides the perfect opportu…" at bounding box center [768, 342] width 584 height 198
click at [770, 334] on textarea "Thinking about selling? This market provides the perfect opportunity. If you wo…" at bounding box center [795, 342] width 315 height 191
type textarea "Pride of ownership in this 3 br, 2 bath home with bonus den and office. 3 decks…"
click at [1134, 347] on main "Need Help? call [PHONE_NUMBER], chat with support, or have our designers make s…" at bounding box center [668, 223] width 1336 height 1478
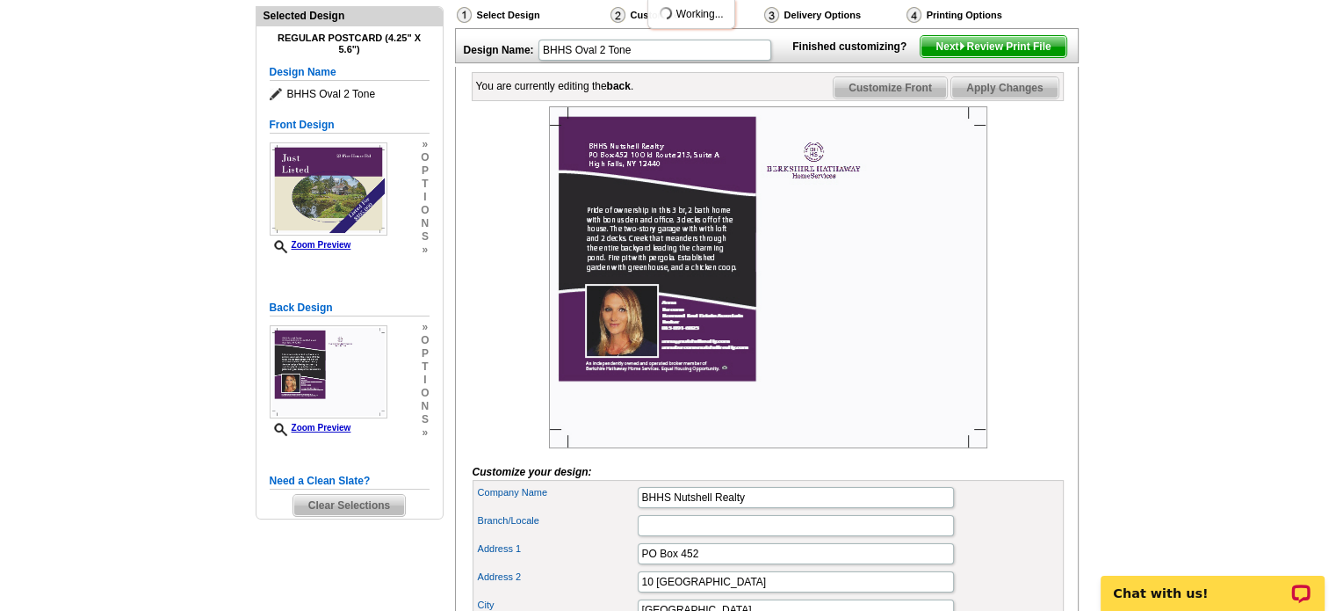
scroll to position [184, 0]
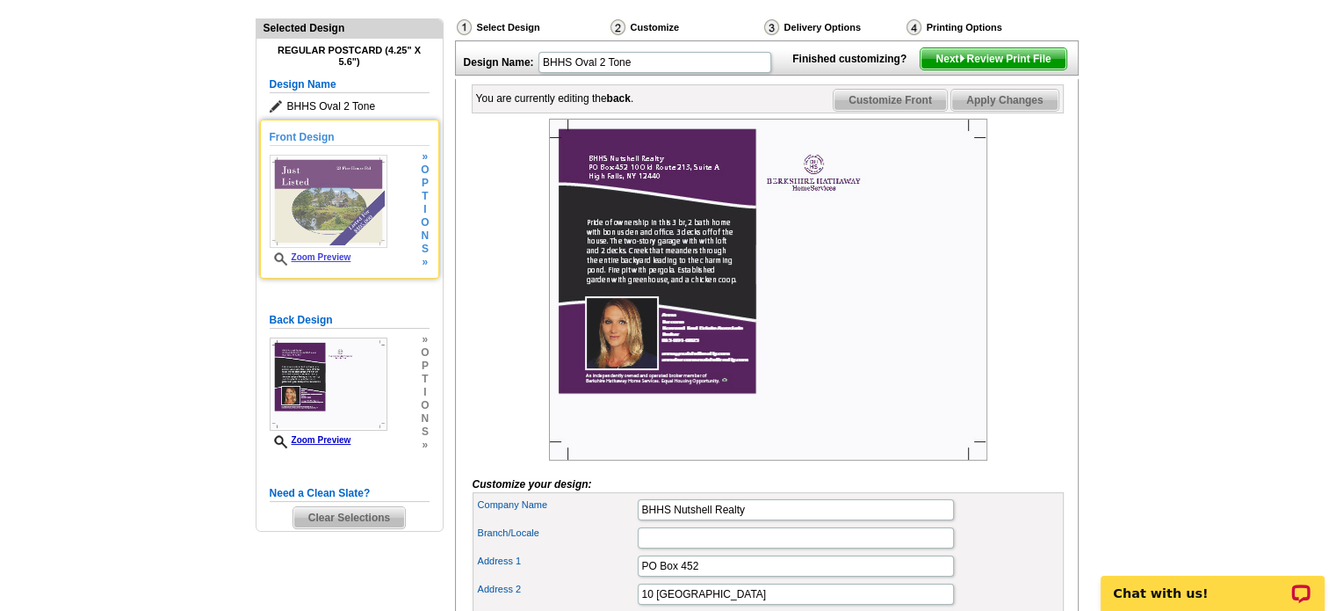
click at [418, 195] on div "» o p t i o n s »" at bounding box center [422, 209] width 12 height 119
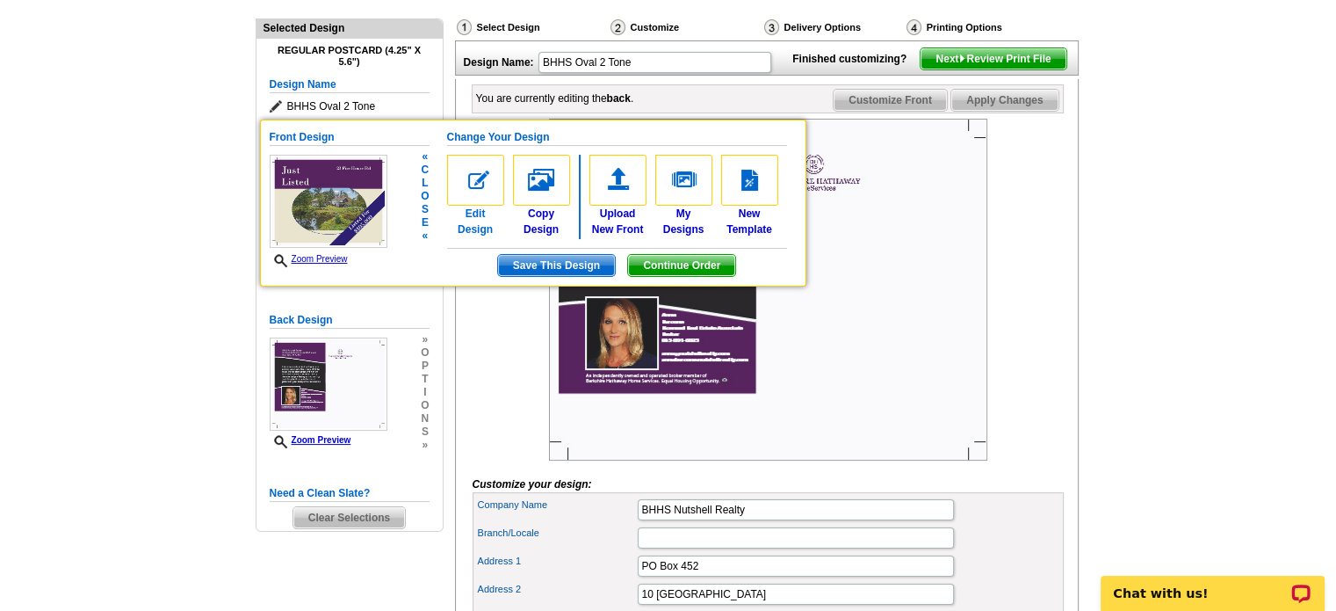
click at [481, 171] on img at bounding box center [475, 180] width 57 height 51
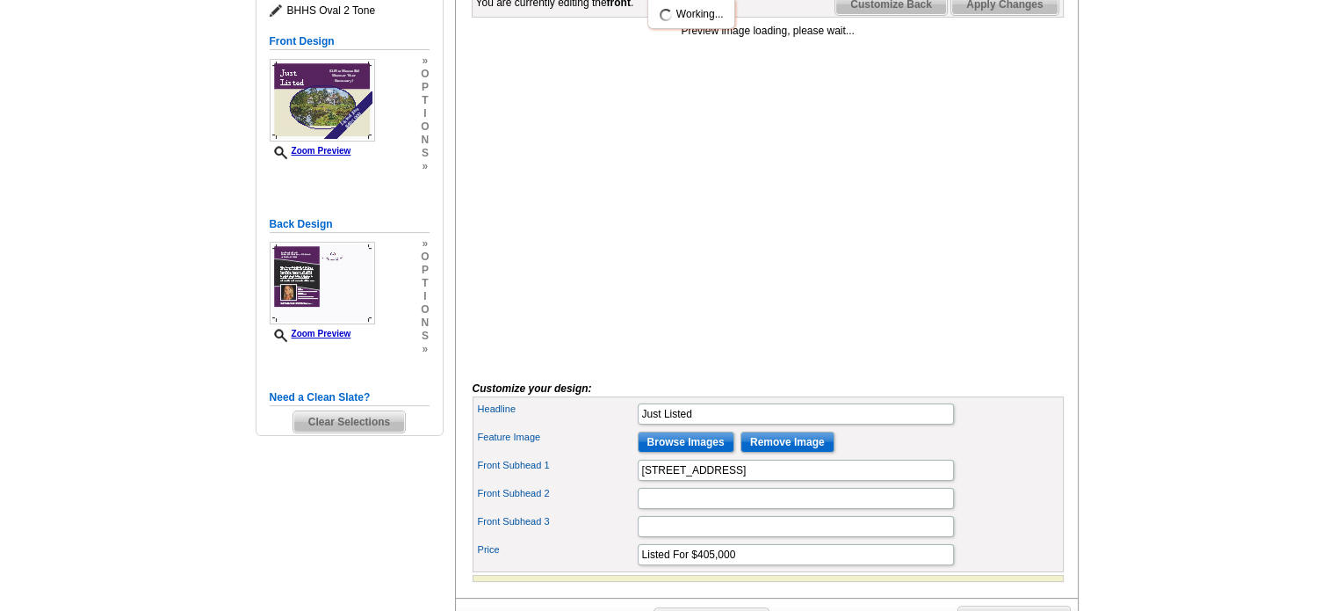
scroll to position [281, 0]
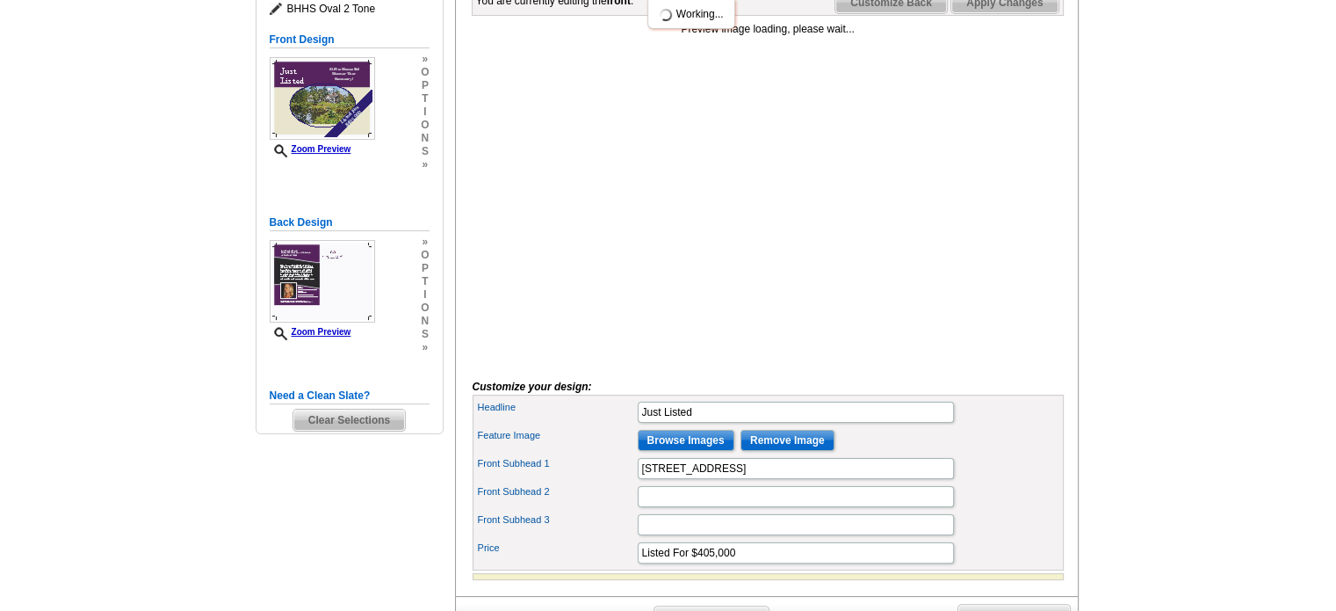
drag, startPoint x: 1346, startPoint y: 112, endPoint x: 1333, endPoint y: 228, distance: 117.6
click at [1333, 228] on html "Welcome back [PERSON_NAME] My Account Logout local_phone Same Day Design, Print…" at bounding box center [668, 408] width 1336 height 1379
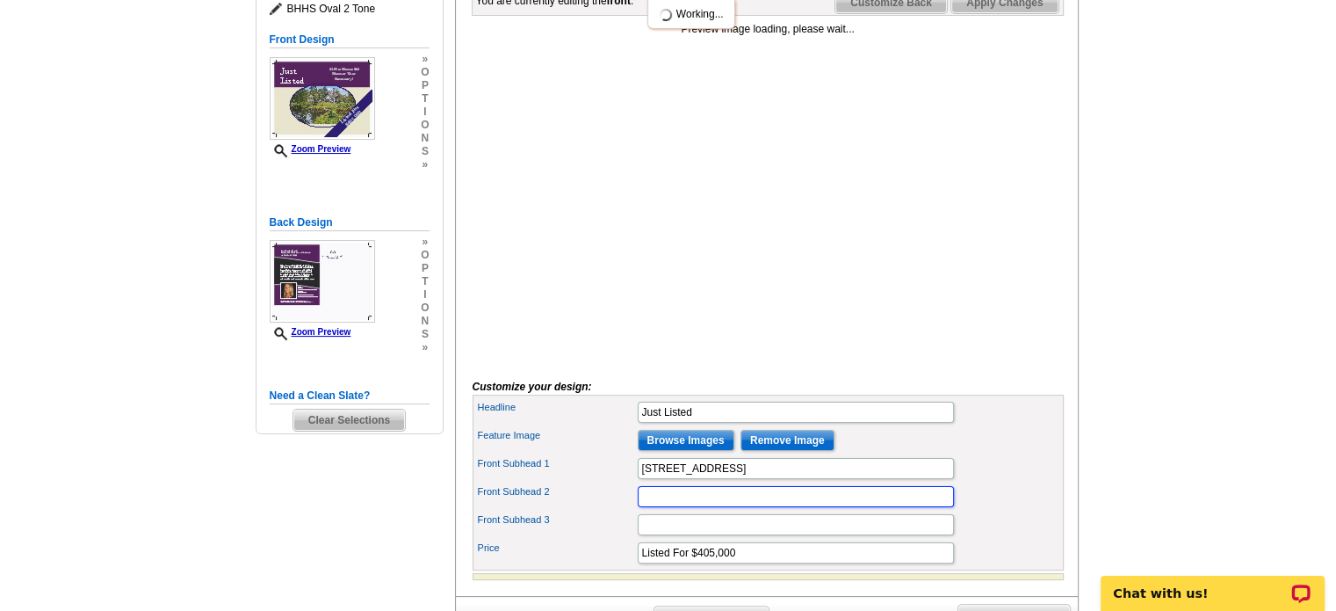
click at [791, 507] on input "Front Subhead 2" at bounding box center [796, 496] width 316 height 21
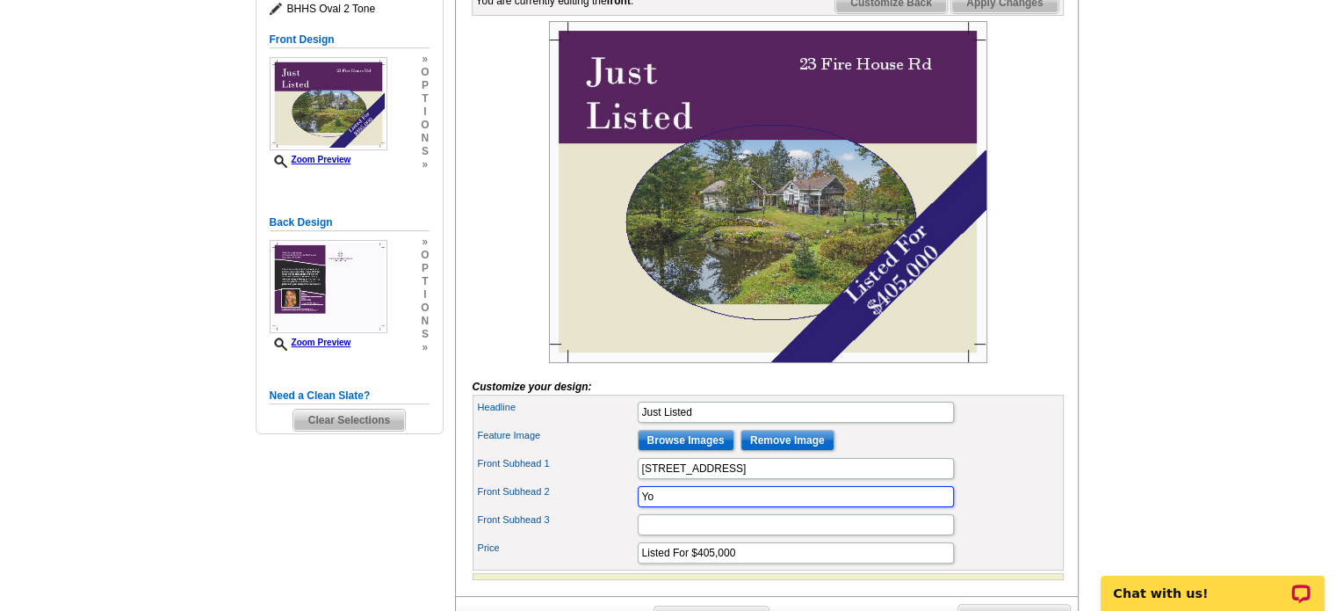
type input "Y"
paste input "Discover your sanctuary!"
click at [1076, 435] on div "You are currently editing the front . Customize Front Customize Back Apply Chan…" at bounding box center [767, 289] width 624 height 614
click at [687, 507] on input "Discover your sanctuary!" at bounding box center [796, 496] width 316 height 21
type input "Discover Your Sanctuary!"
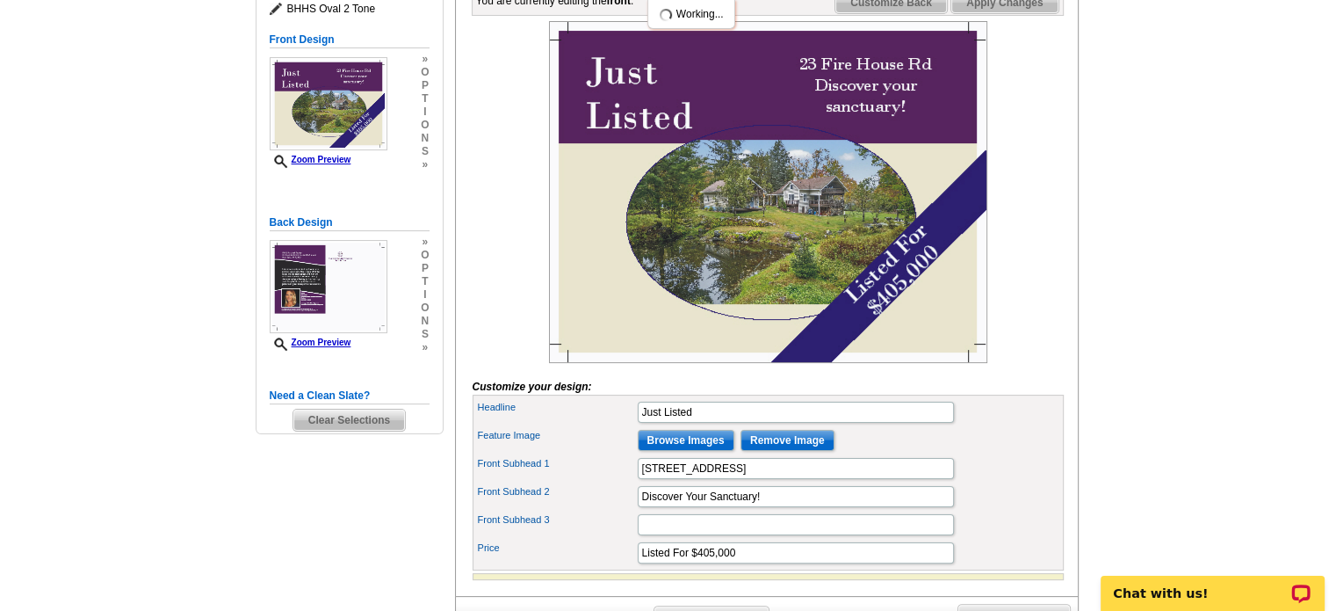
drag, startPoint x: 1104, startPoint y: 274, endPoint x: 1234, endPoint y: 252, distance: 131.0
click at [1234, 252] on main "Need Help? call [PHONE_NUMBER], chat with support, or have our designers make s…" at bounding box center [668, 279] width 1336 height 887
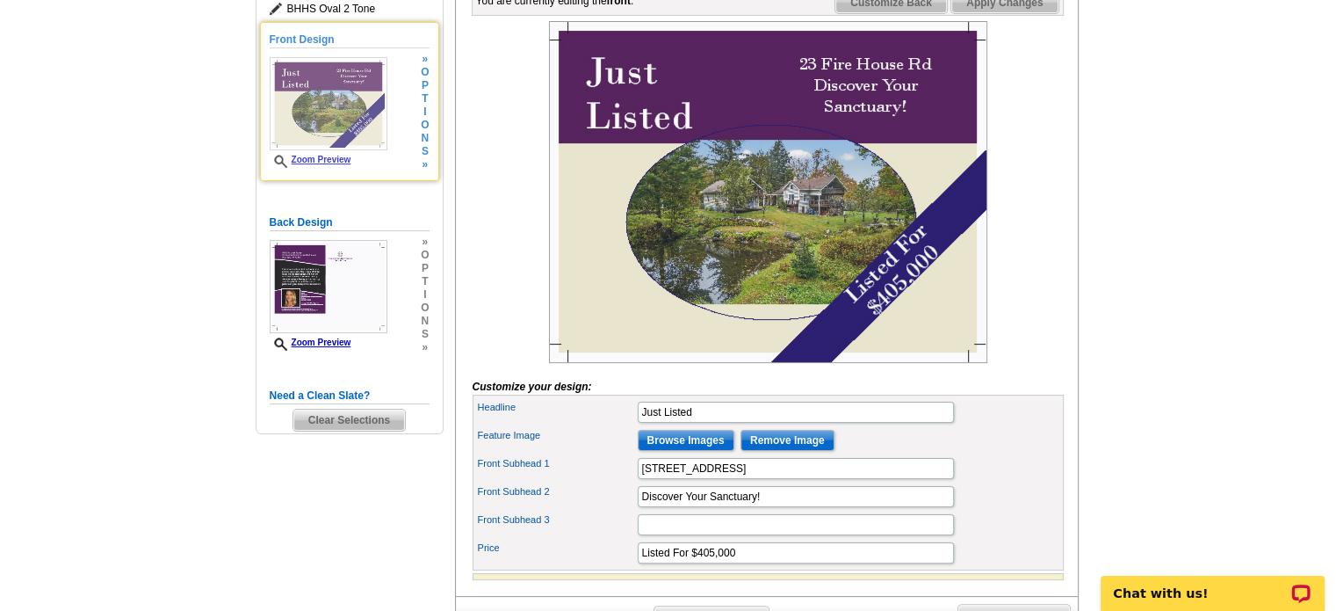
click at [322, 165] on span "Zoom Preview" at bounding box center [329, 161] width 118 height 13
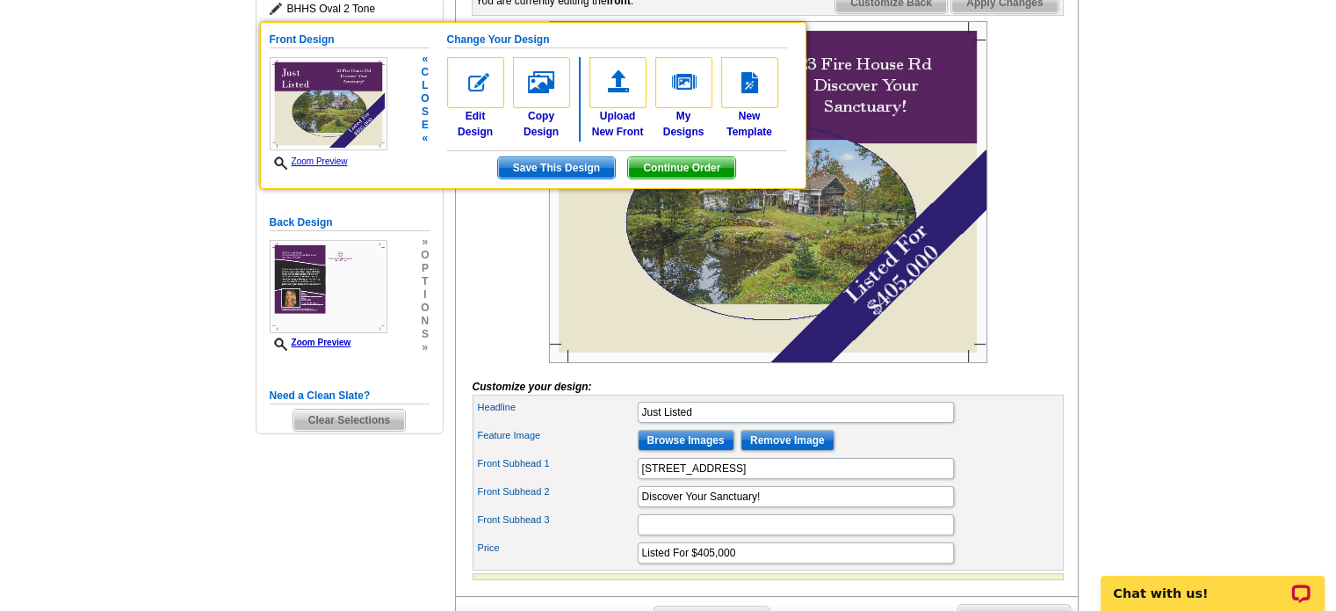
click at [313, 164] on link "Zoom Preview" at bounding box center [309, 161] width 78 height 10
click at [285, 163] on icon at bounding box center [283, 162] width 18 height 13
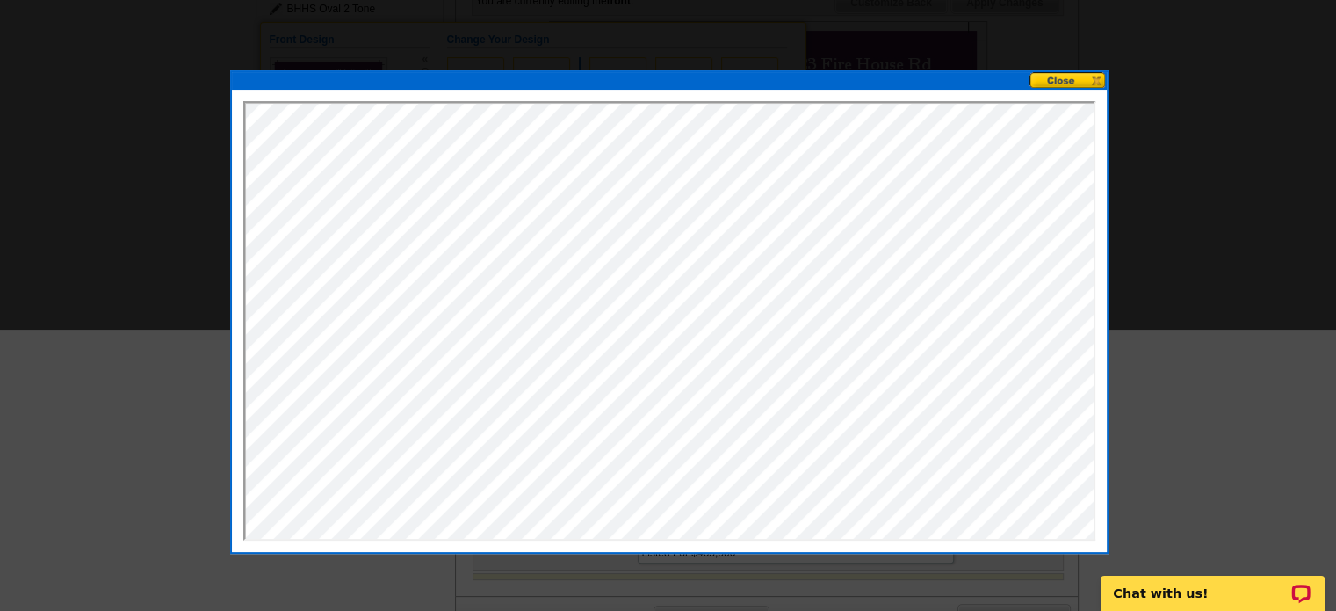
click at [1057, 83] on button at bounding box center [1068, 80] width 77 height 17
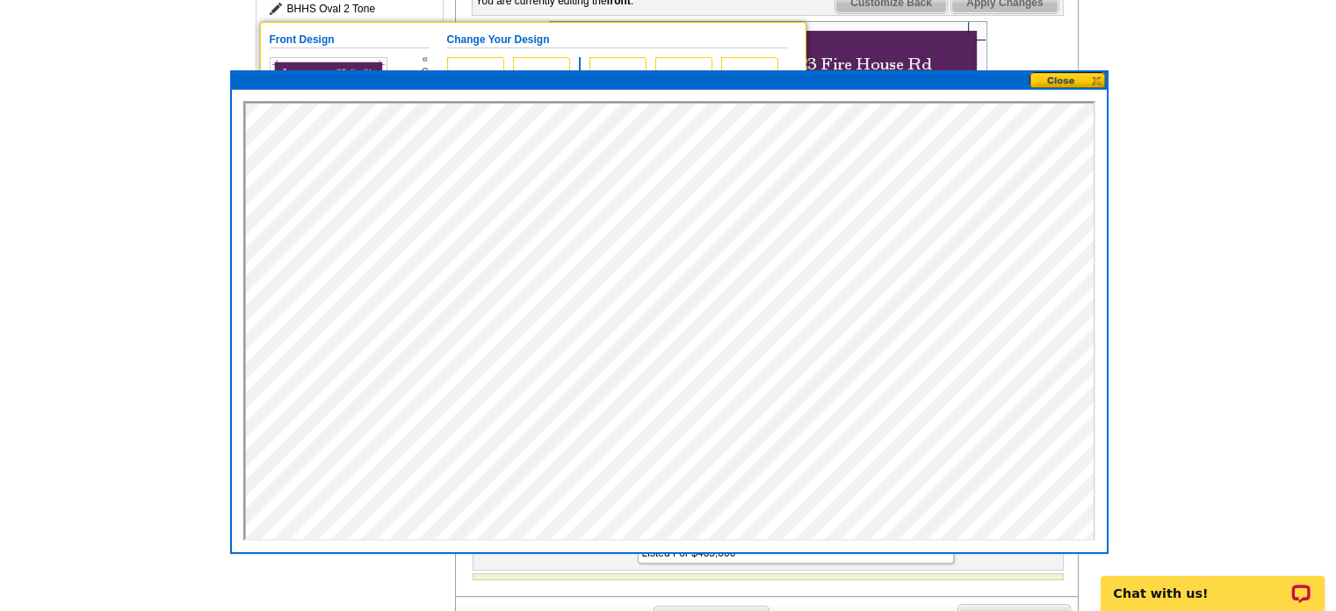
click at [1086, 80] on button at bounding box center [1068, 80] width 77 height 17
click at [114, 226] on main "Need Help? call [PHONE_NUMBER], chat with support, or have our designers make s…" at bounding box center [668, 279] width 1336 height 887
click at [1052, 87] on button at bounding box center [1068, 80] width 77 height 17
click at [1089, 72] on button at bounding box center [1068, 80] width 77 height 17
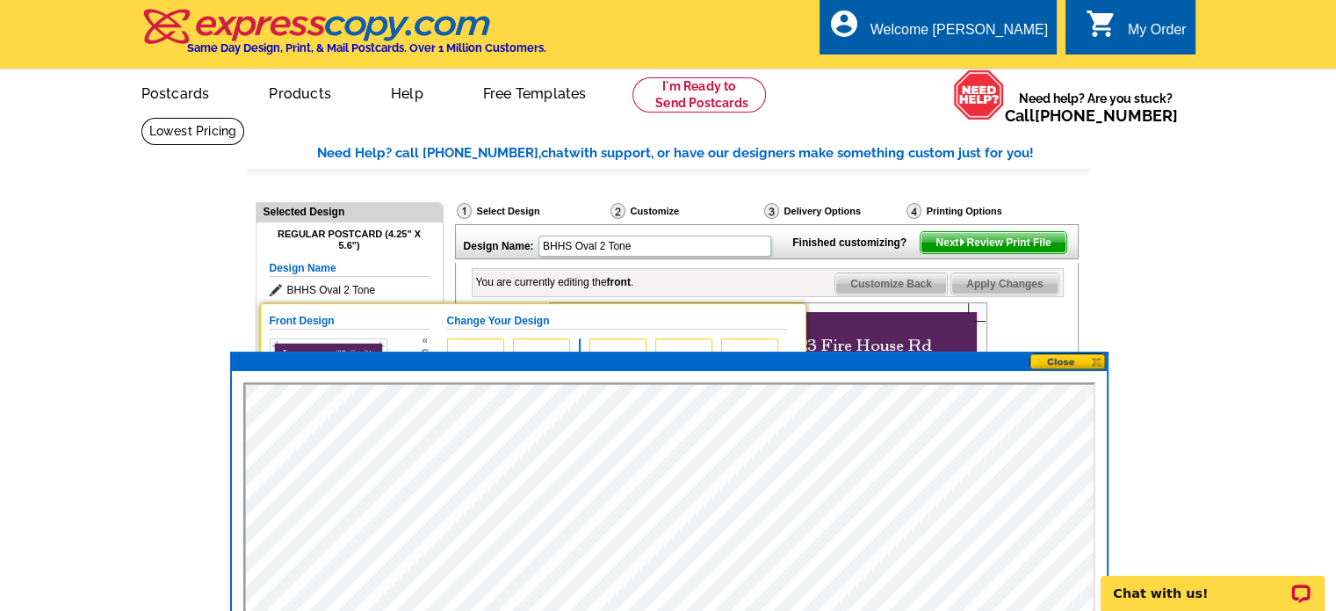
click at [1093, 361] on button at bounding box center [1068, 361] width 77 height 17
click at [1087, 361] on button at bounding box center [1068, 361] width 77 height 17
click at [1094, 360] on button at bounding box center [1068, 361] width 77 height 17
